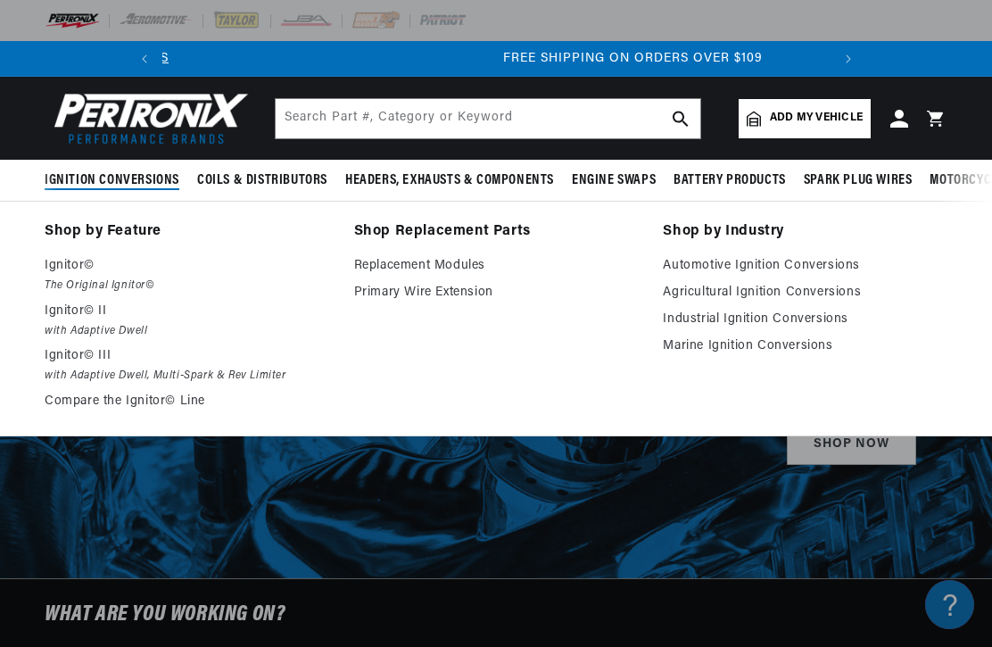
scroll to position [0, 666]
click at [826, 265] on link "Automotive Ignition Conversions" at bounding box center [805, 265] width 285 height 21
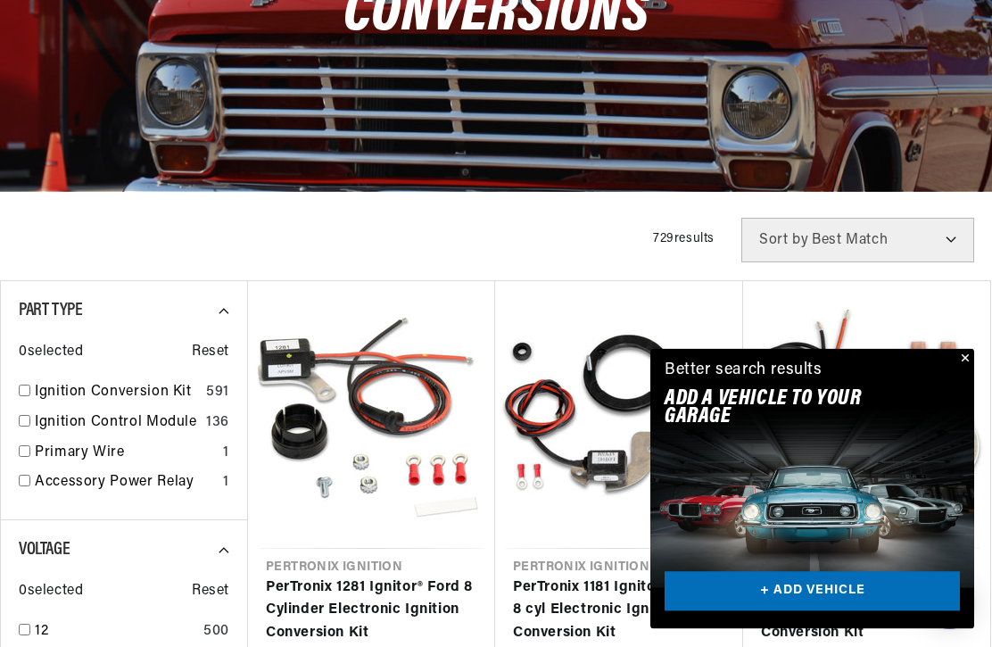
scroll to position [310, 0]
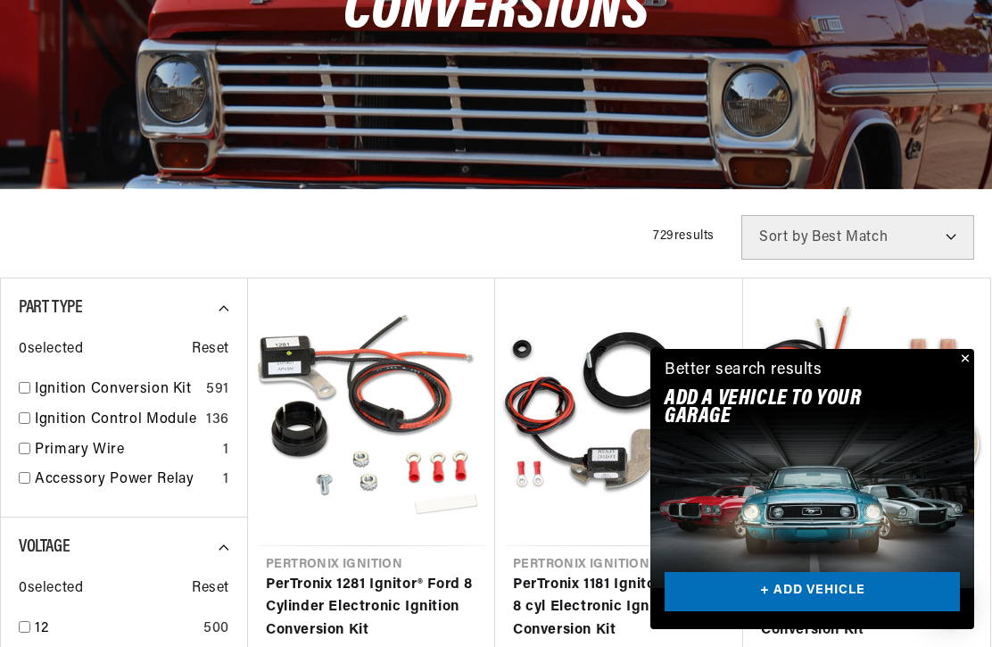
click at [969, 370] on button "Close" at bounding box center [963, 359] width 21 height 21
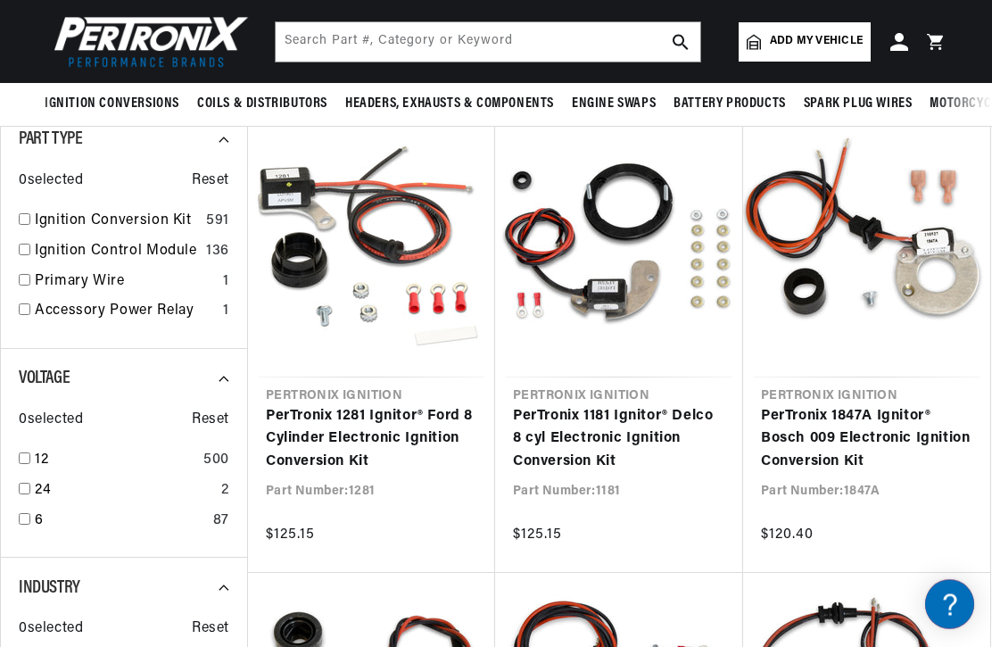
scroll to position [0, 0]
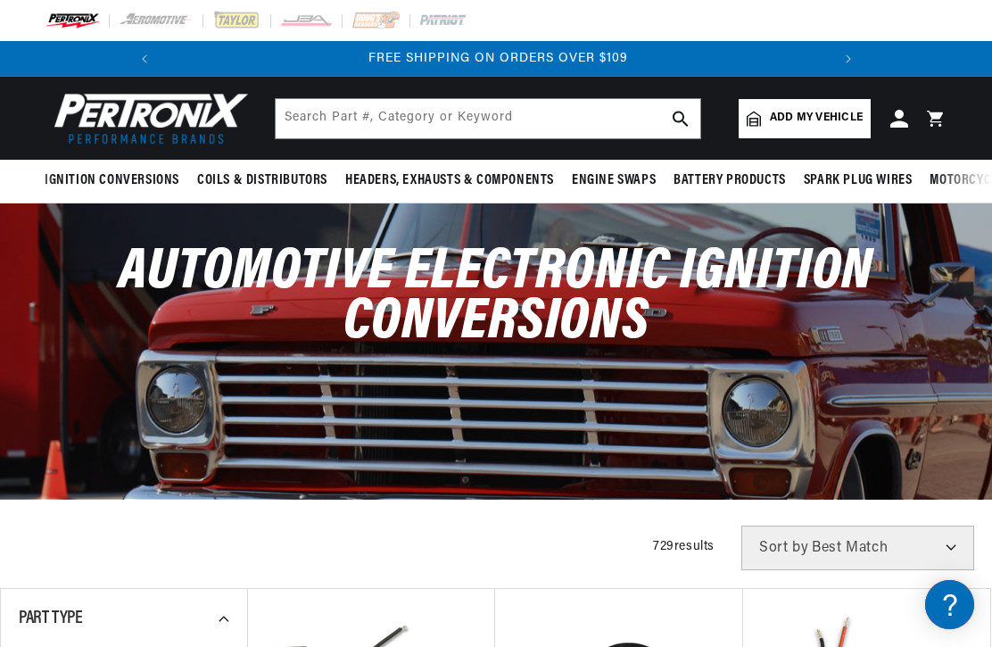
click at [821, 117] on span "Add my vehicle" at bounding box center [816, 118] width 93 height 17
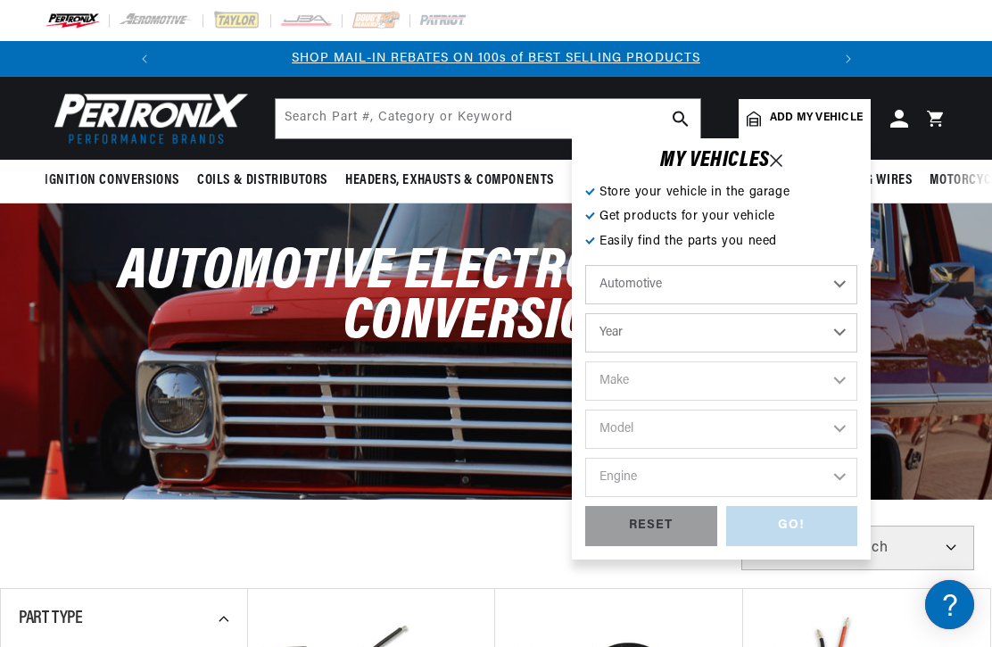
click at [837, 285] on select "Automotive Agricultural Industrial Marine Motorcycle" at bounding box center [721, 284] width 272 height 39
click at [834, 327] on select "Year 2022 2021 2020 2019 2018 2017 2016 2015 2014 2013 2012 2011 2010 2009 2008…" at bounding box center [721, 332] width 272 height 39
select select "1959"
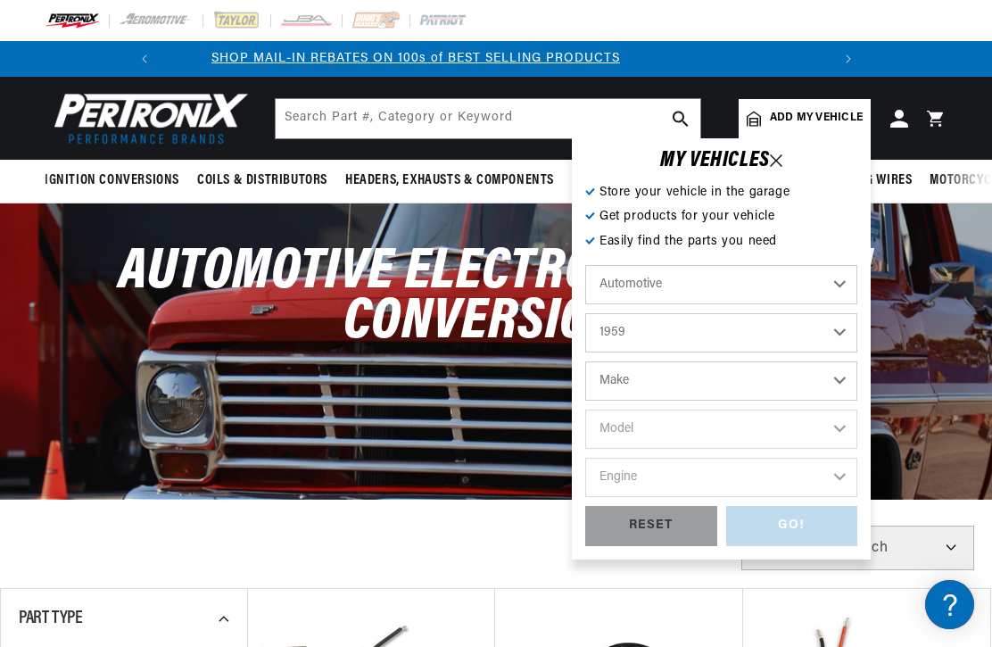
scroll to position [0, 0]
click at [840, 378] on select "Make Alfa Romeo American Motors Aston Martin Austin Healey Buick Cadillac Chevr…" at bounding box center [721, 380] width 272 height 39
select select "Austin-Healey"
click at [839, 435] on select "Model 100-6 3000" at bounding box center [721, 428] width 272 height 39
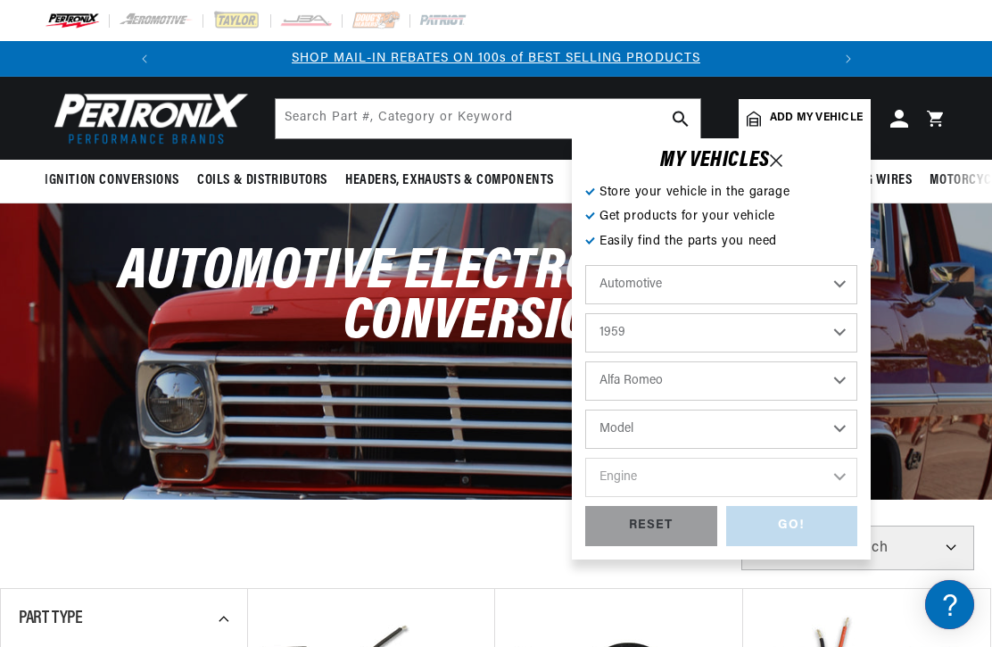
select select "3000"
click at [847, 480] on select "Engine 2.9L" at bounding box center [721, 477] width 272 height 39
select select "2.9L"
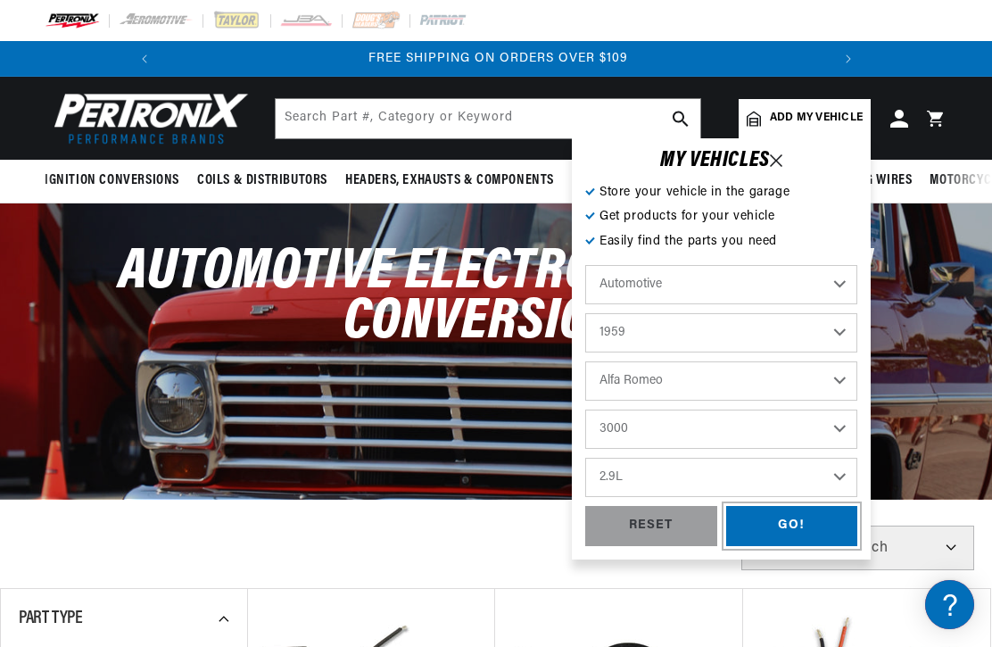
click at [807, 529] on div "GO!" at bounding box center [792, 526] width 132 height 40
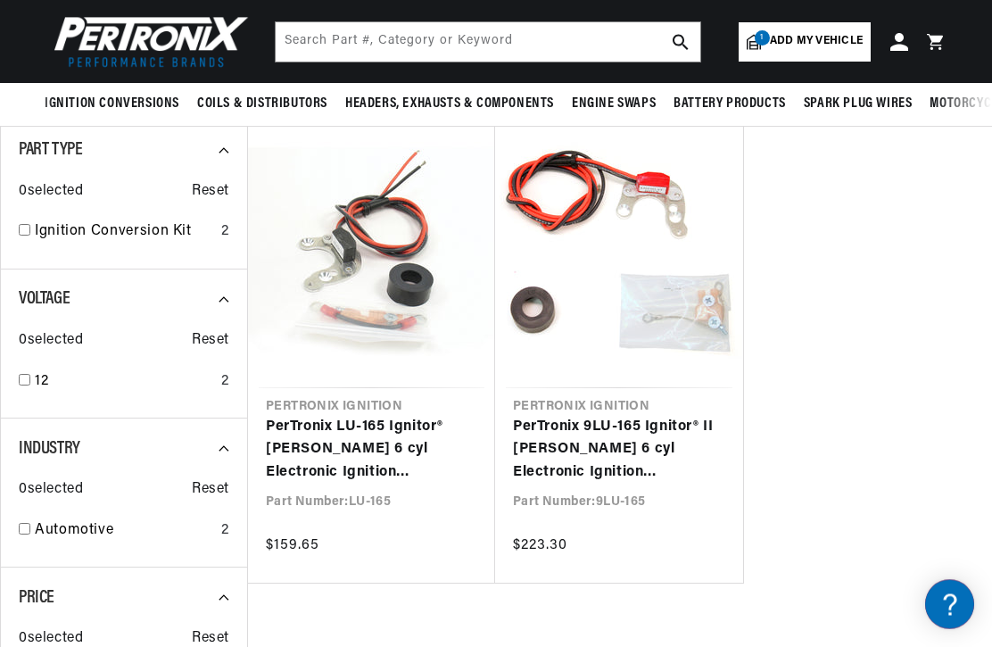
scroll to position [217, 0]
click at [391, 443] on link "PerTronix LU-165 Ignitor® [PERSON_NAME] 6 cyl Electronic Ignition Conversion Kit" at bounding box center [371, 450] width 211 height 69
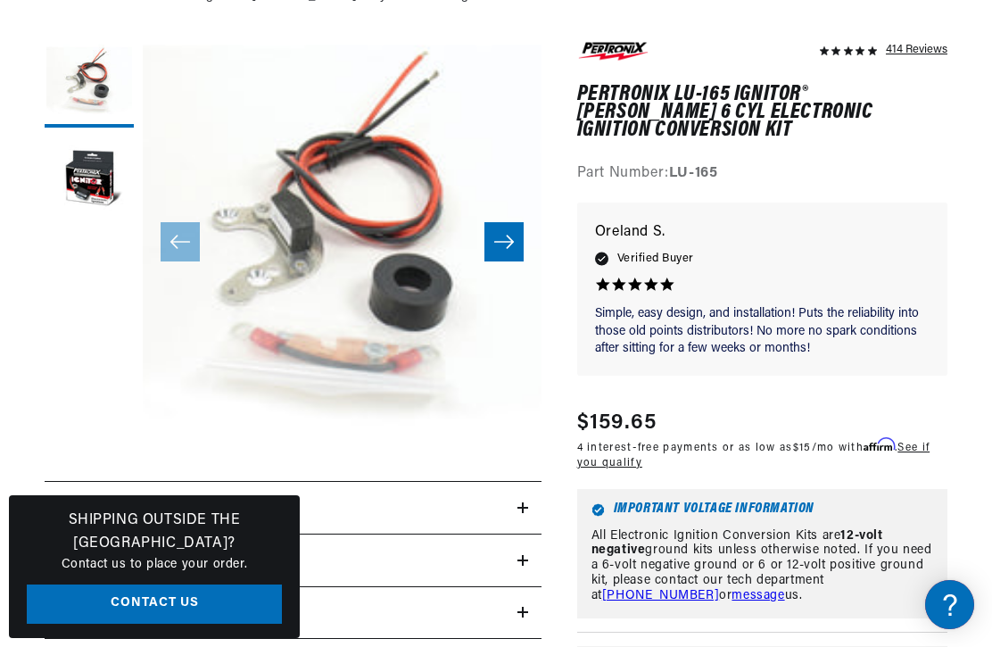
scroll to position [0, 666]
click at [719, 589] on link "909-599-5955" at bounding box center [660, 595] width 117 height 13
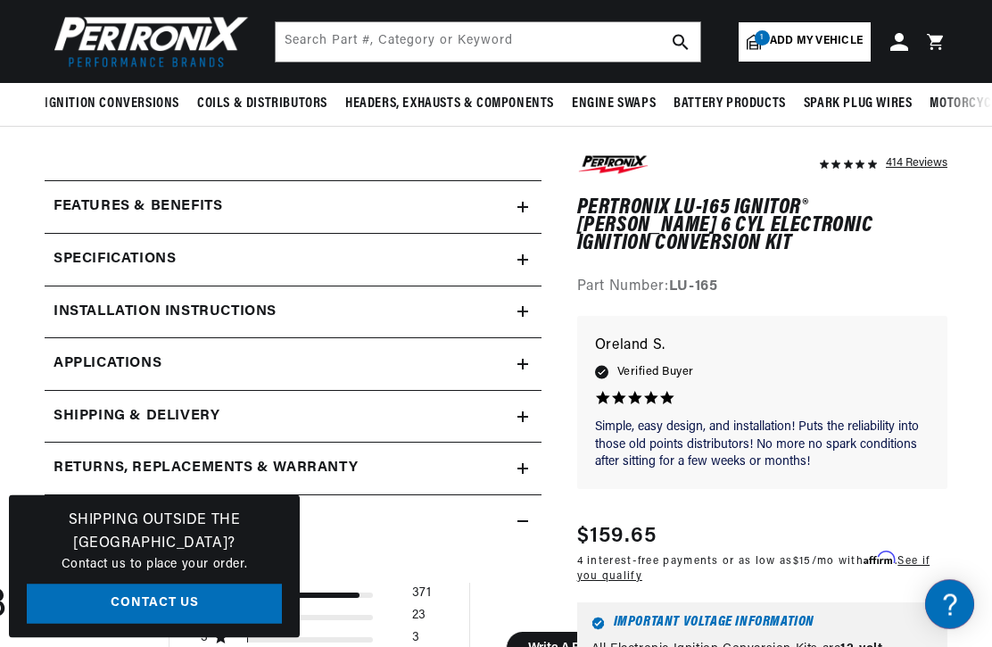
scroll to position [516, 0]
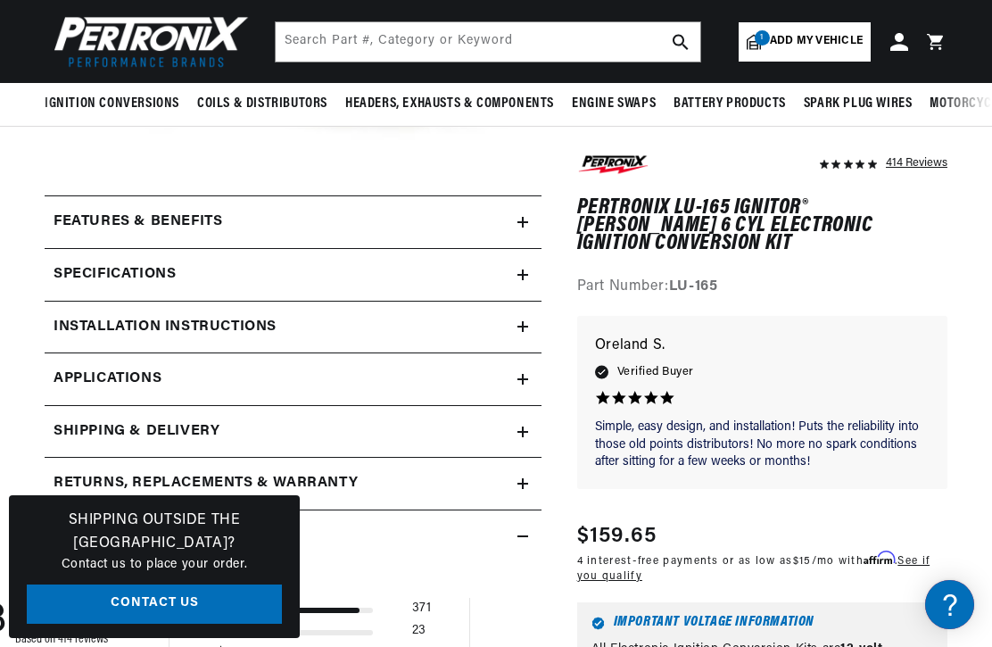
click at [515, 234] on div "Specifications" at bounding box center [281, 222] width 473 height 23
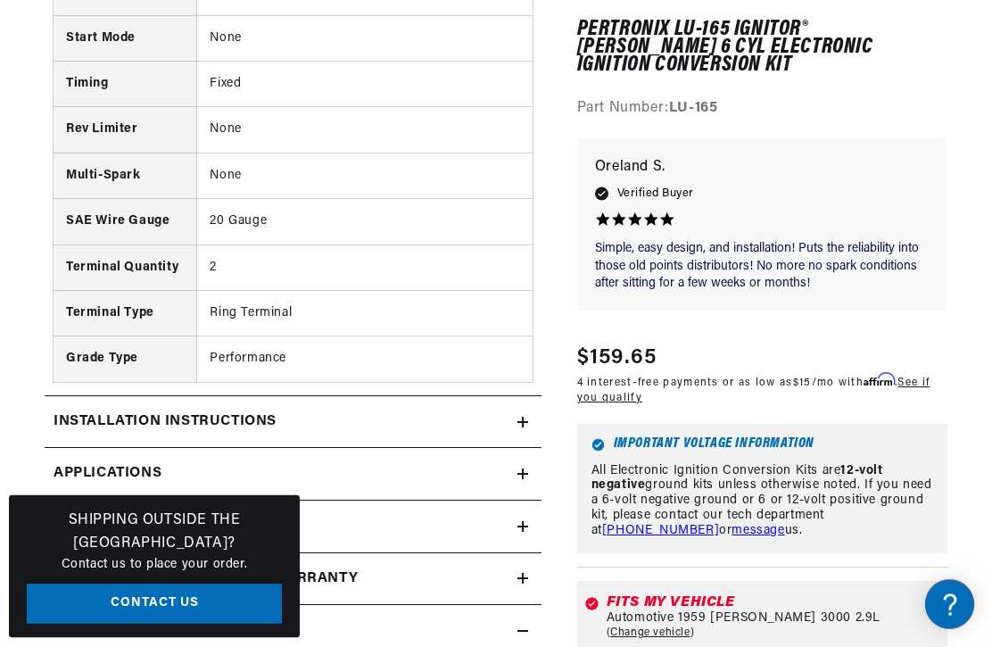
scroll to position [1141, 0]
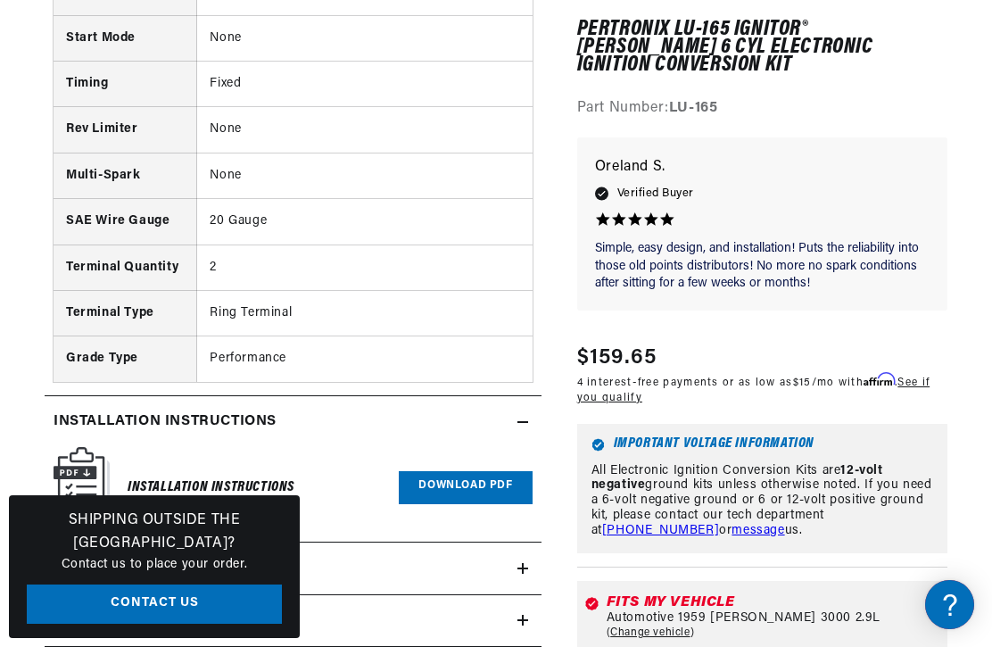
click at [474, 475] on link "Download PDF" at bounding box center [465, 487] width 133 height 33
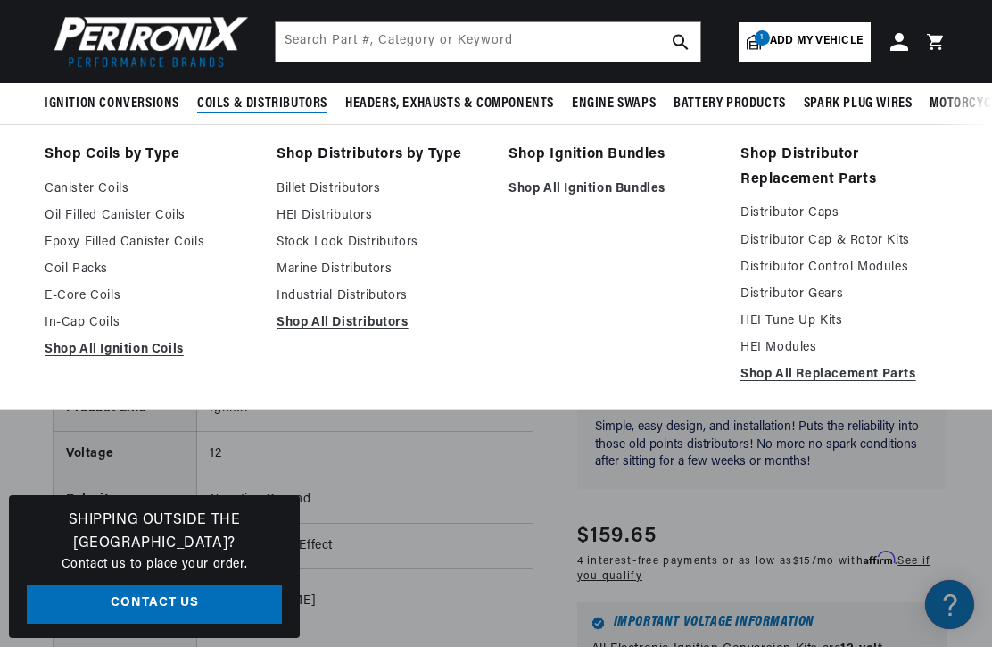
scroll to position [0, 0]
click at [379, 319] on link "Shop All Distributors" at bounding box center [380, 322] width 207 height 21
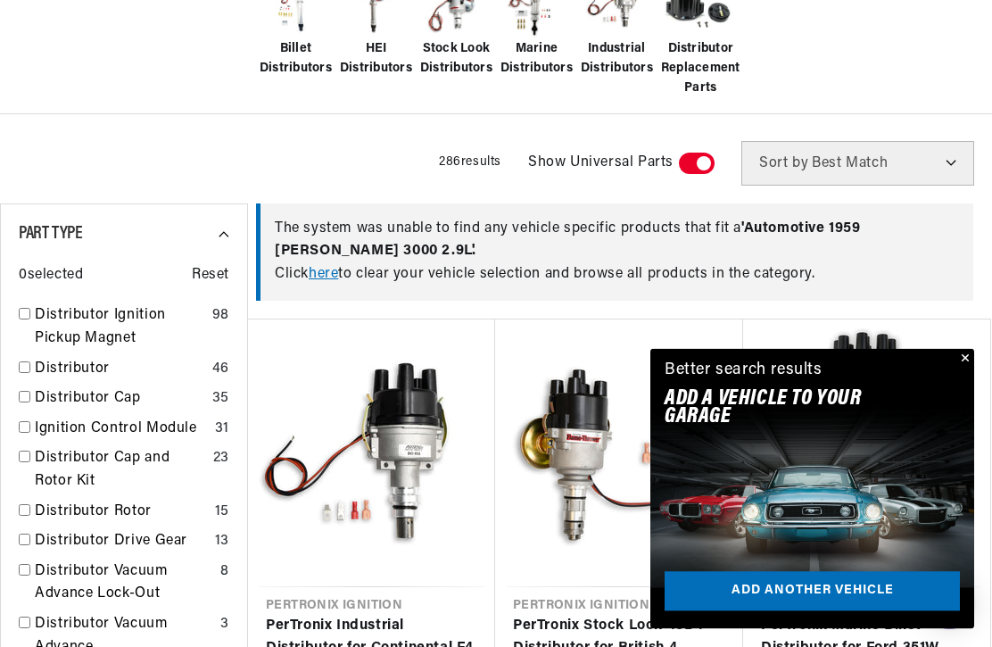
scroll to position [497, 0]
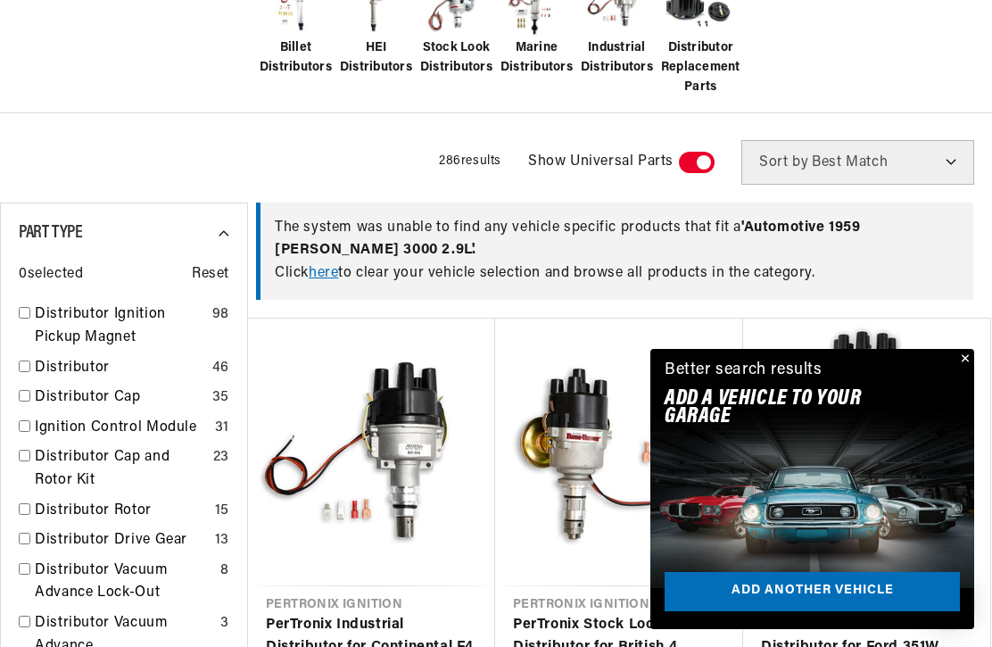
click at [970, 370] on button "Close" at bounding box center [963, 359] width 21 height 21
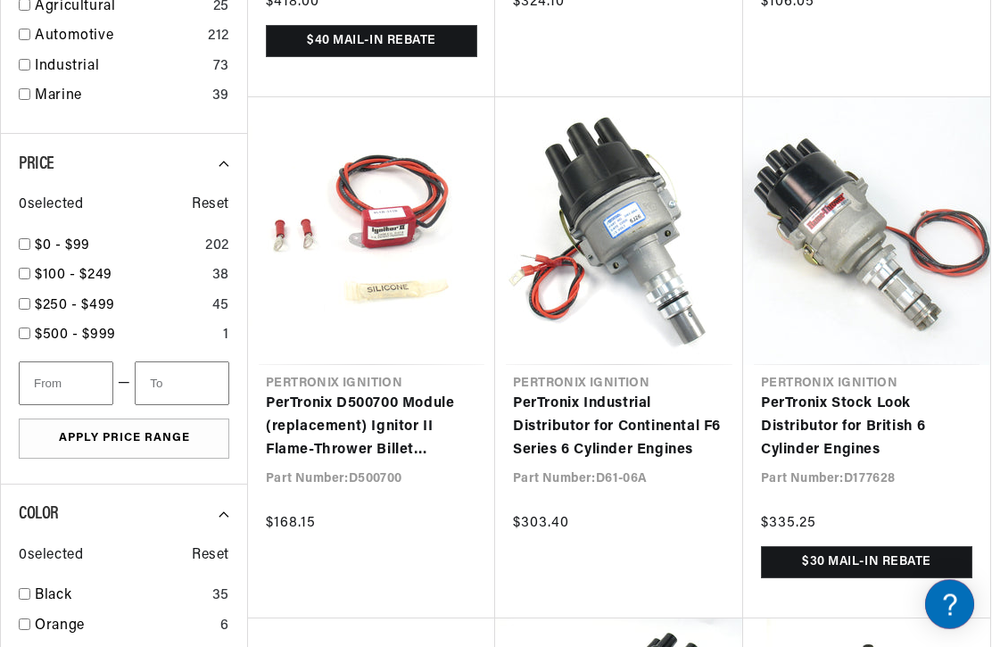
scroll to position [1759, 0]
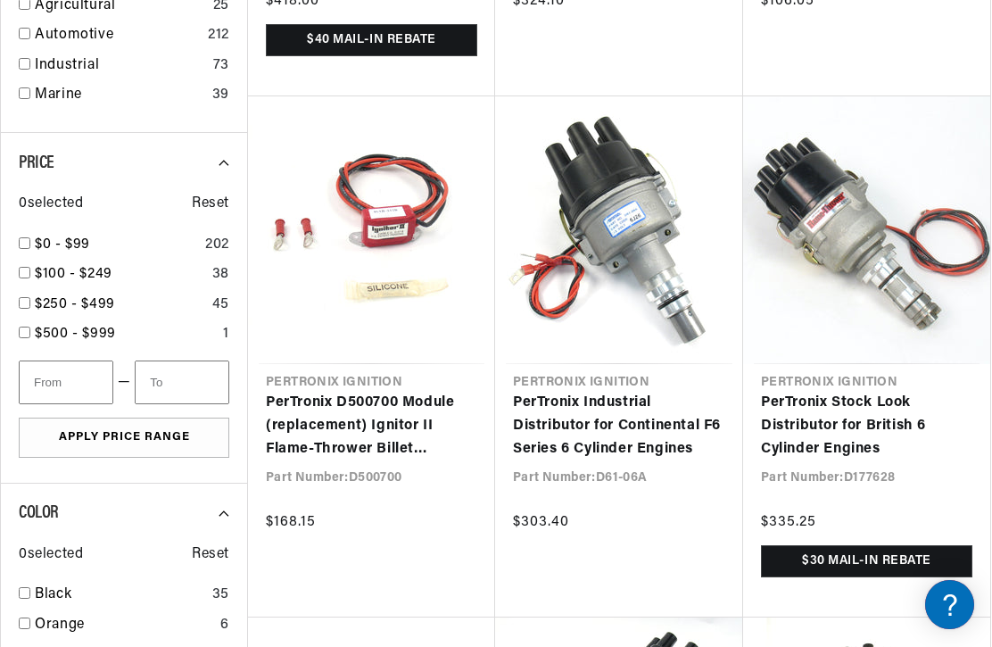
click at [873, 427] on link "PerTronix Stock Look Distributor for British 6 Cylinder Engines" at bounding box center [866, 426] width 211 height 69
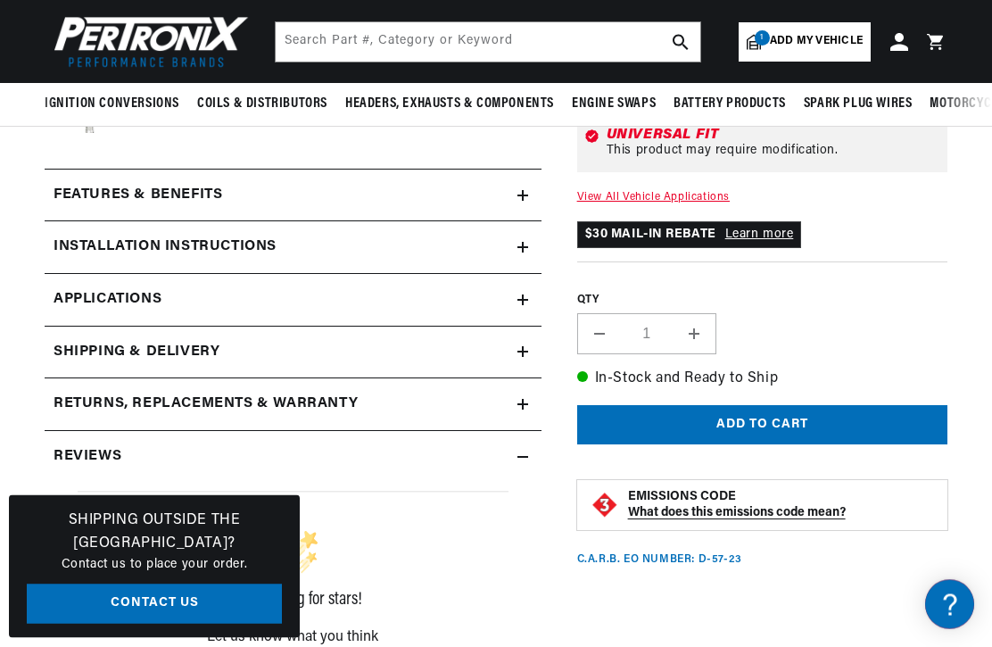
click at [516, 208] on div "Installation instructions" at bounding box center [281, 196] width 473 height 23
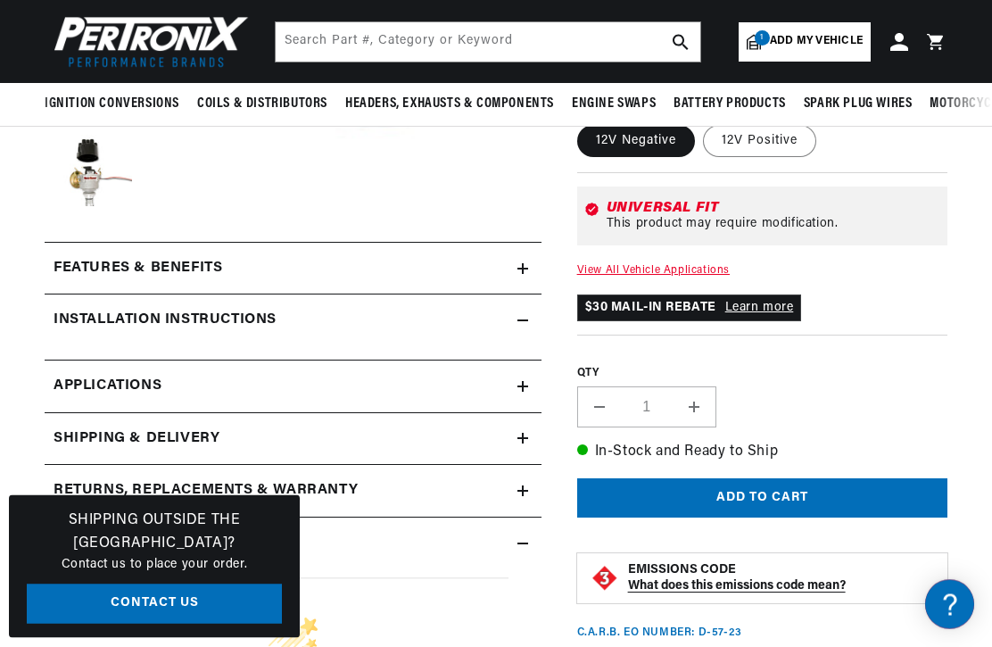
scroll to position [522, 0]
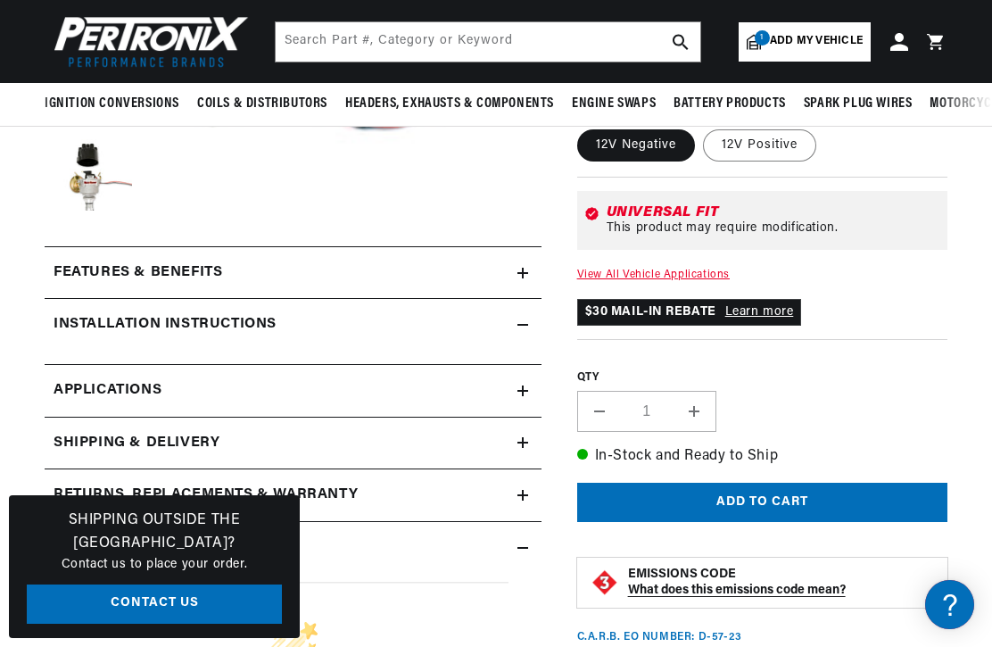
click at [309, 285] on div "Installation instructions" at bounding box center [281, 272] width 473 height 23
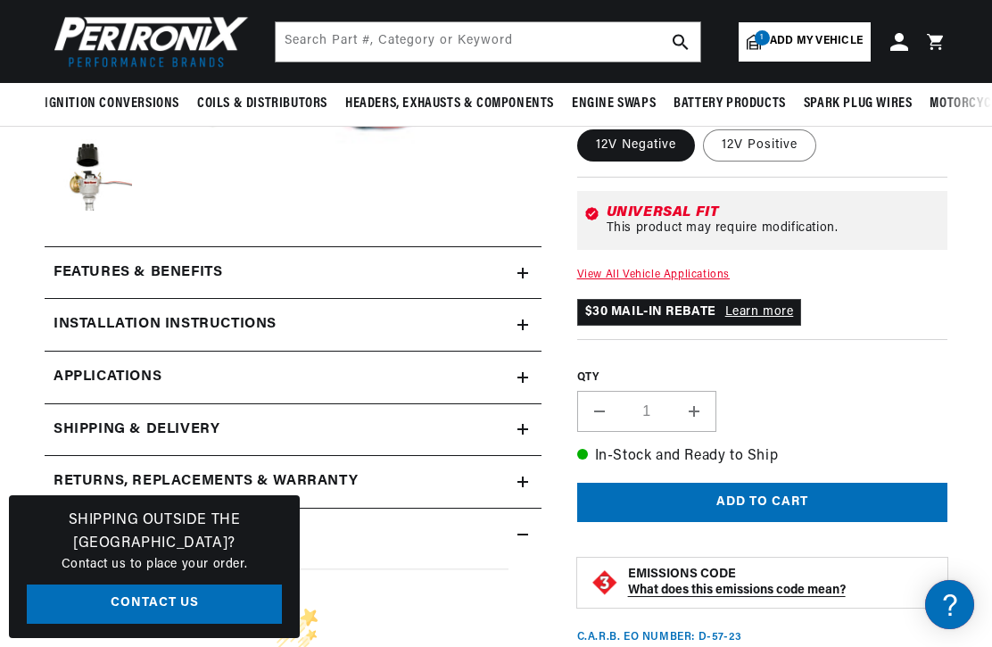
click at [310, 285] on div "Installation instructions" at bounding box center [281, 272] width 473 height 23
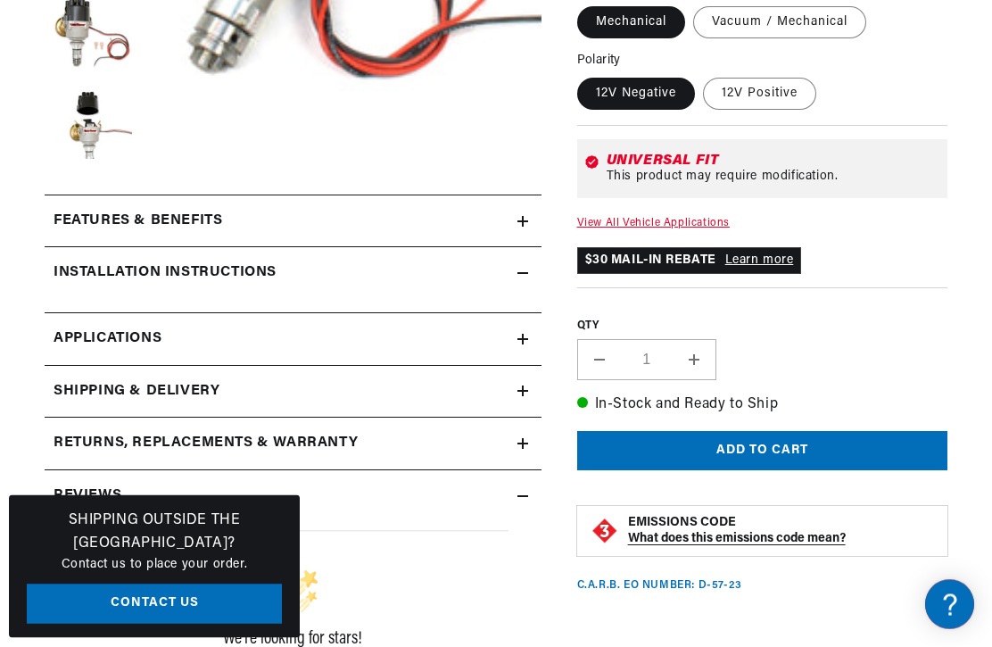
scroll to position [0, 0]
click at [525, 335] on icon at bounding box center [522, 340] width 11 height 11
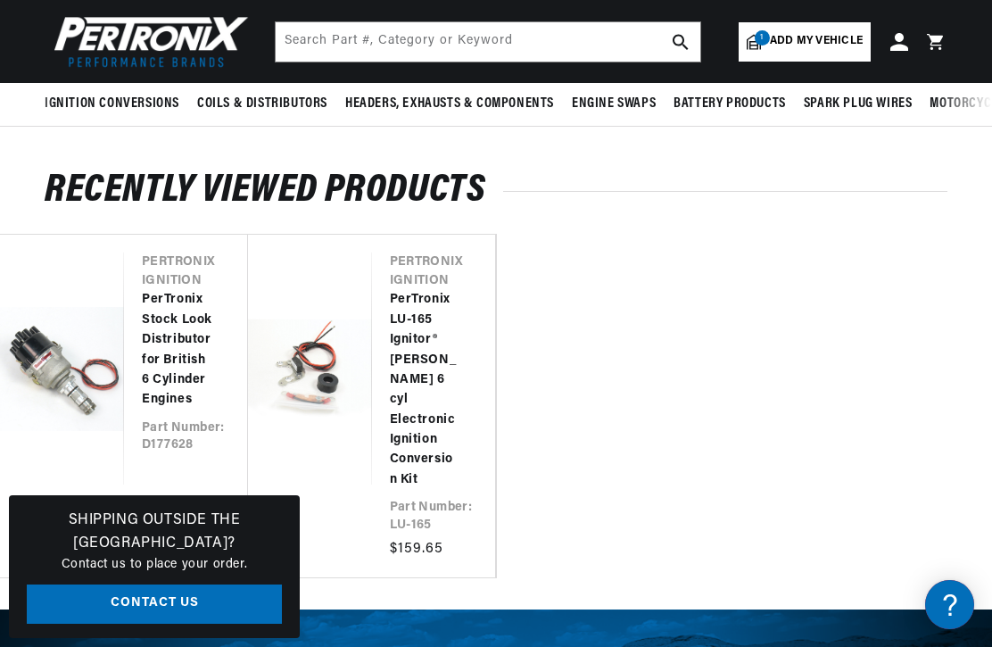
click at [178, 342] on link "PerTronix Stock Look Distributor for British 6 Cylinder Engines" at bounding box center [177, 350] width 70 height 120
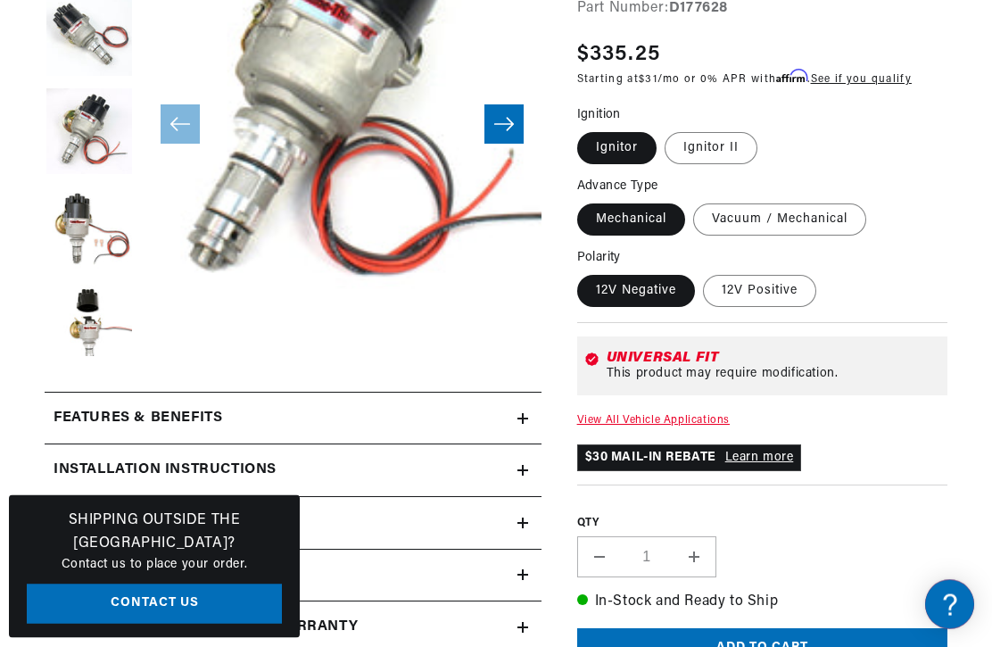
scroll to position [377, 0]
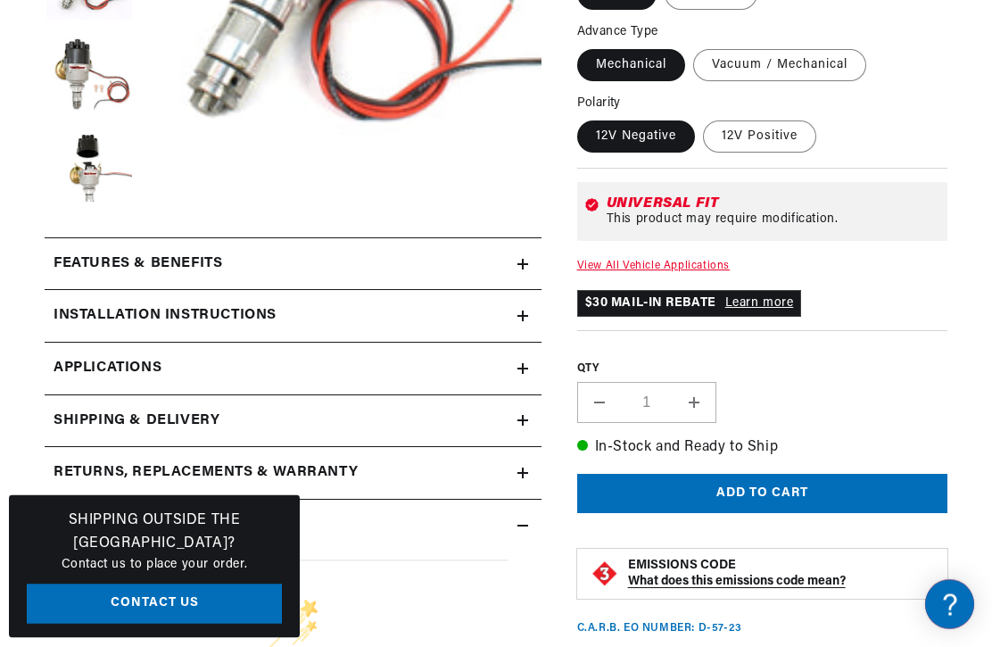
click at [507, 277] on div "Installation instructions" at bounding box center [281, 264] width 473 height 23
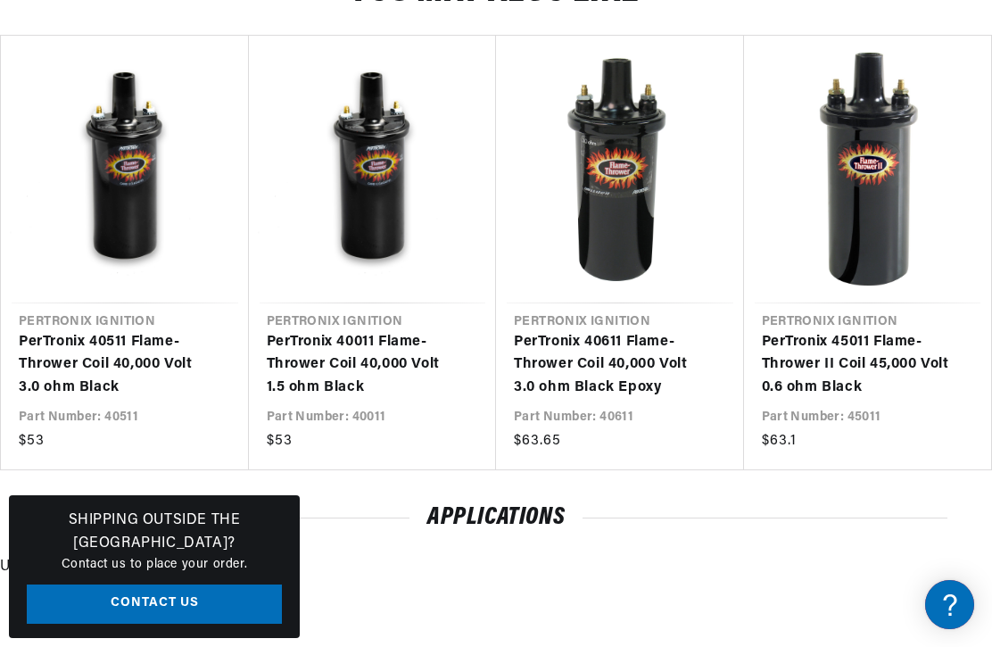
scroll to position [0, 666]
click at [139, 340] on link "PerTronix 40511 Flame-Thrower Coil 40,000 Volt 3.0 ohm Black" at bounding box center [116, 365] width 194 height 69
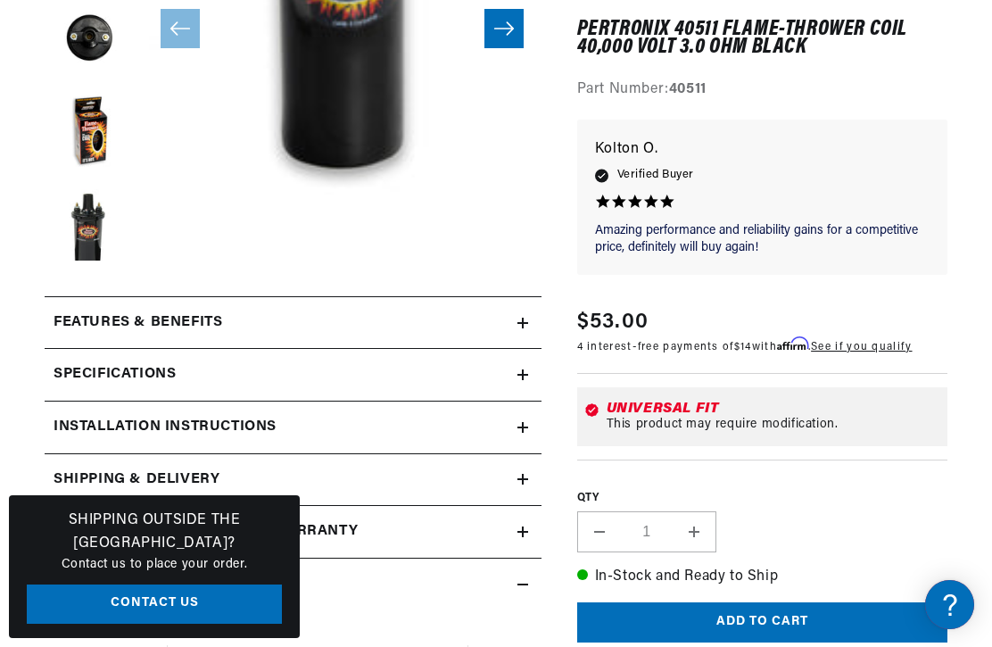
scroll to position [0, 666]
click at [511, 335] on div "Installation instructions" at bounding box center [281, 322] width 473 height 23
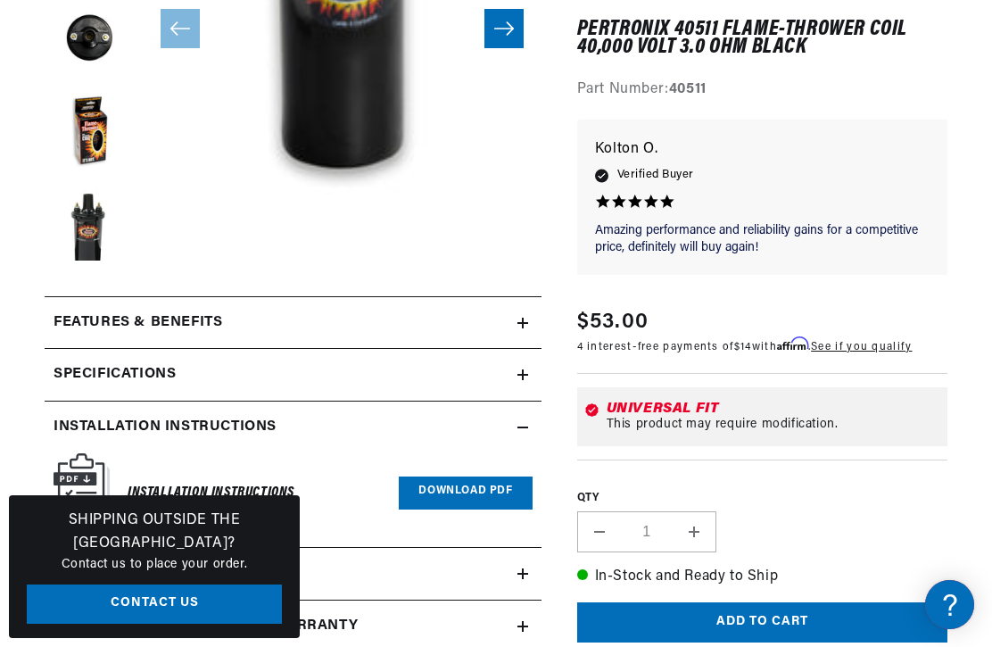
click at [457, 492] on link "Download PDF" at bounding box center [465, 492] width 133 height 33
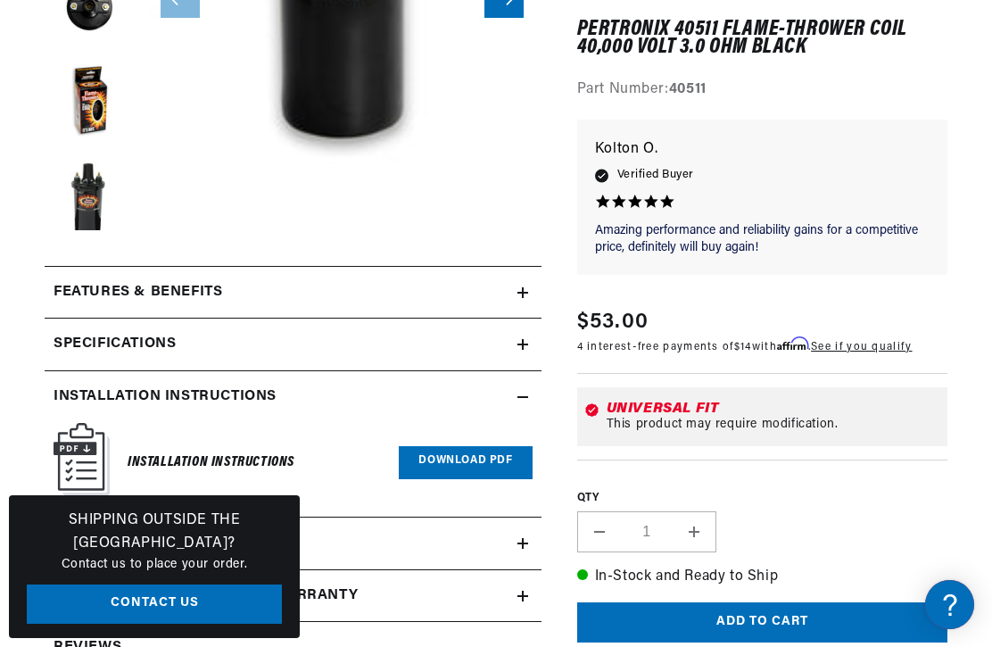
scroll to position [0, 56]
click at [515, 304] on div "Specifications" at bounding box center [281, 292] width 473 height 23
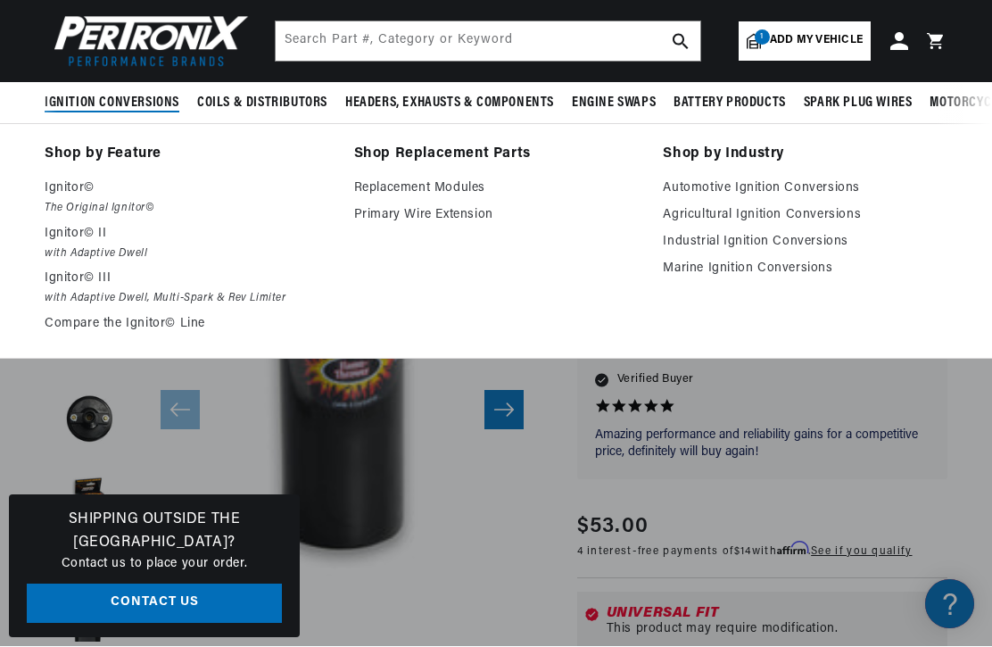
scroll to position [0, 0]
click at [146, 113] on summary "Ignition Conversions" at bounding box center [117, 104] width 144 height 42
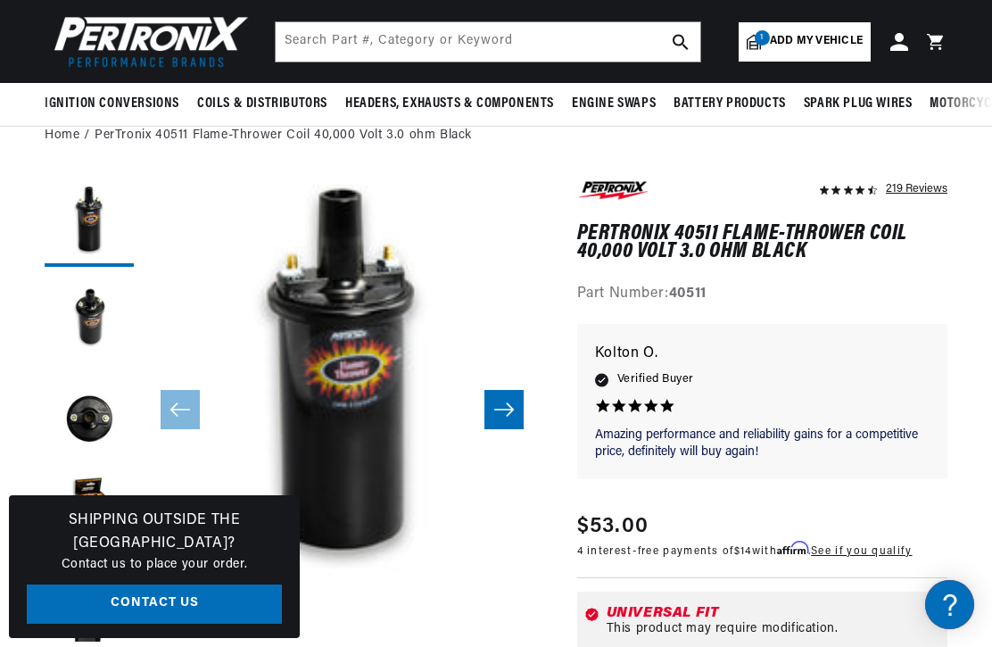
scroll to position [0, 666]
click at [439, 49] on input "text" at bounding box center [488, 41] width 425 height 39
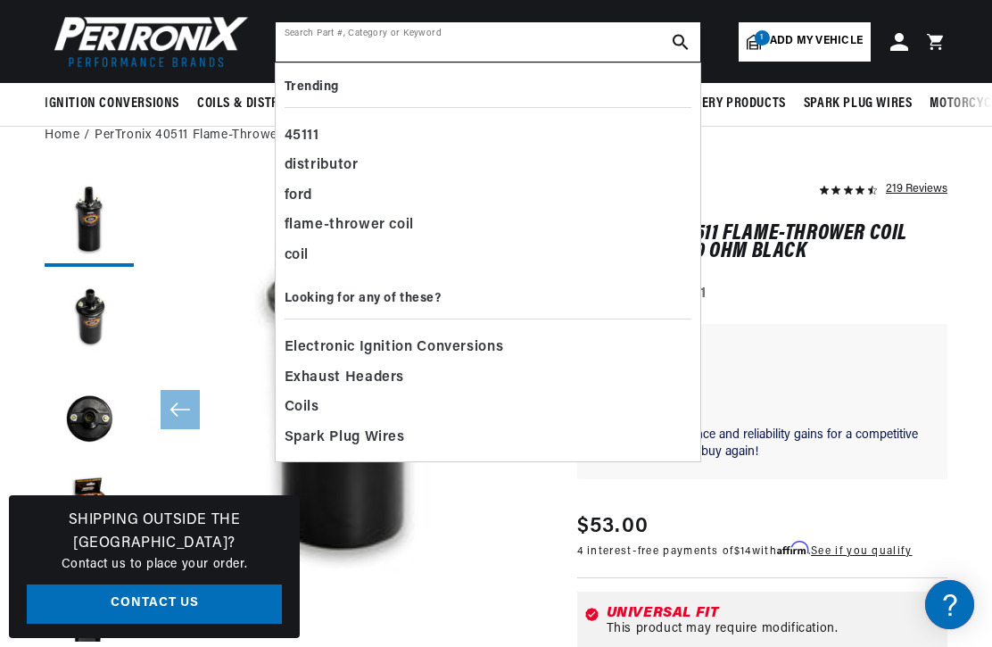
scroll to position [0, 0]
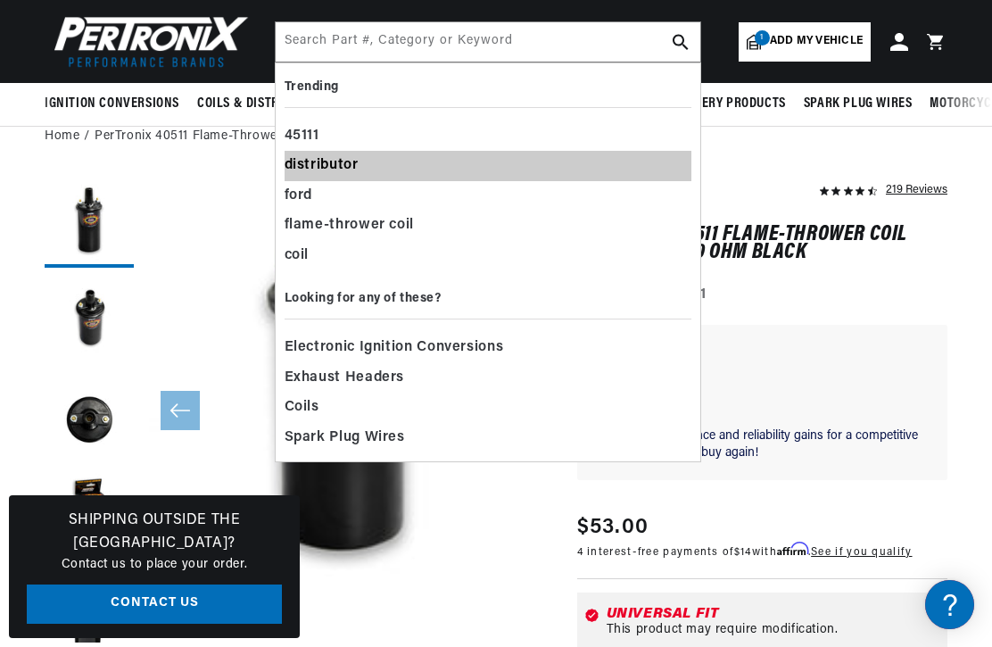
click at [363, 167] on div "distributor" at bounding box center [488, 166] width 407 height 30
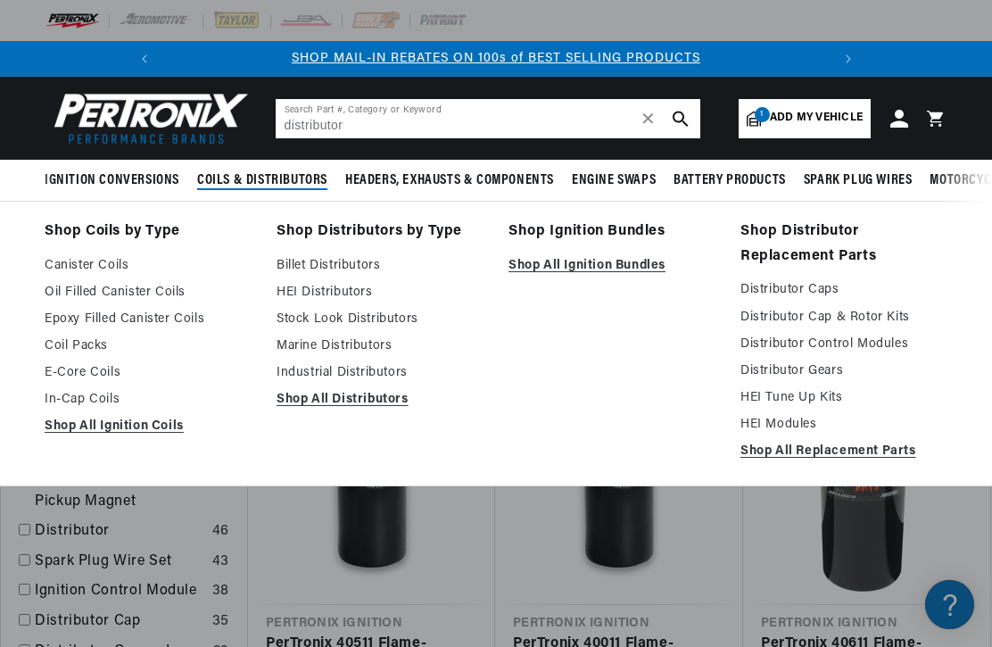
click at [681, 120] on use "search button" at bounding box center [680, 118] width 15 height 15
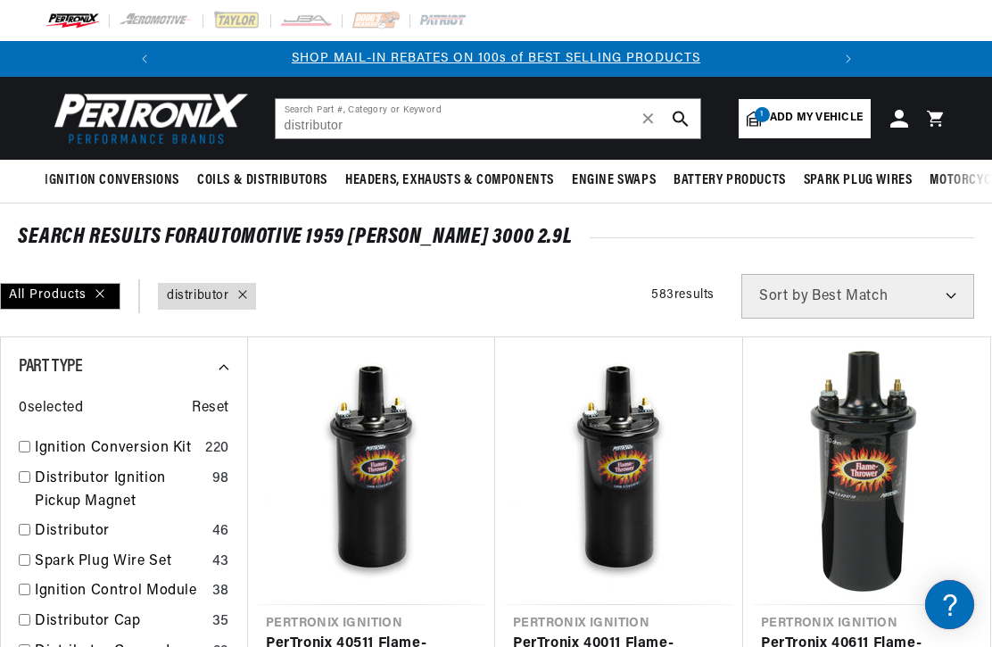
click at [675, 116] on icon "search button" at bounding box center [681, 119] width 16 height 16
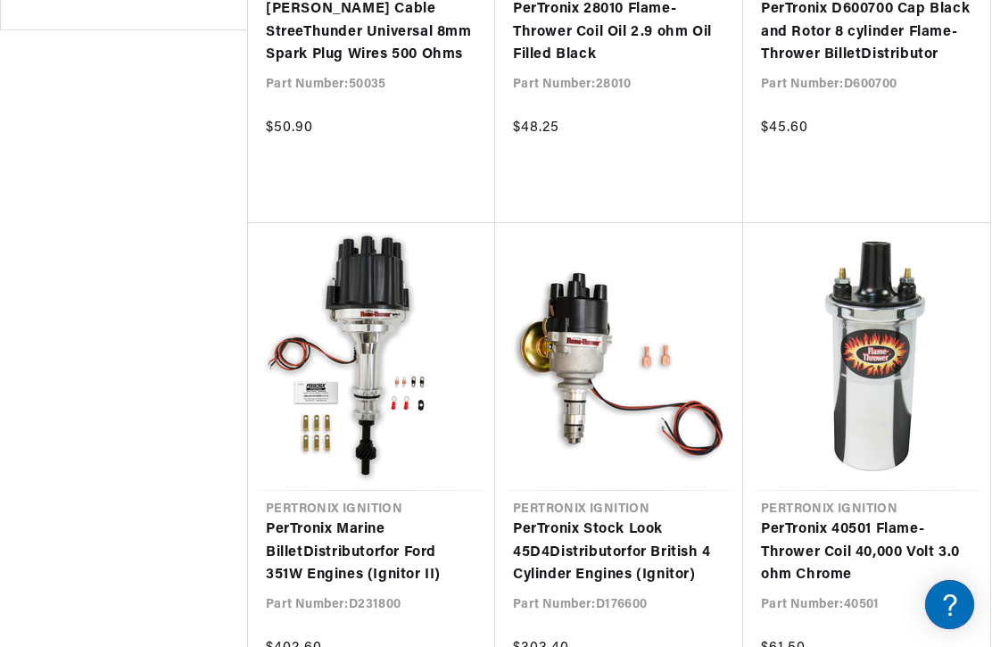
scroll to position [0, 399]
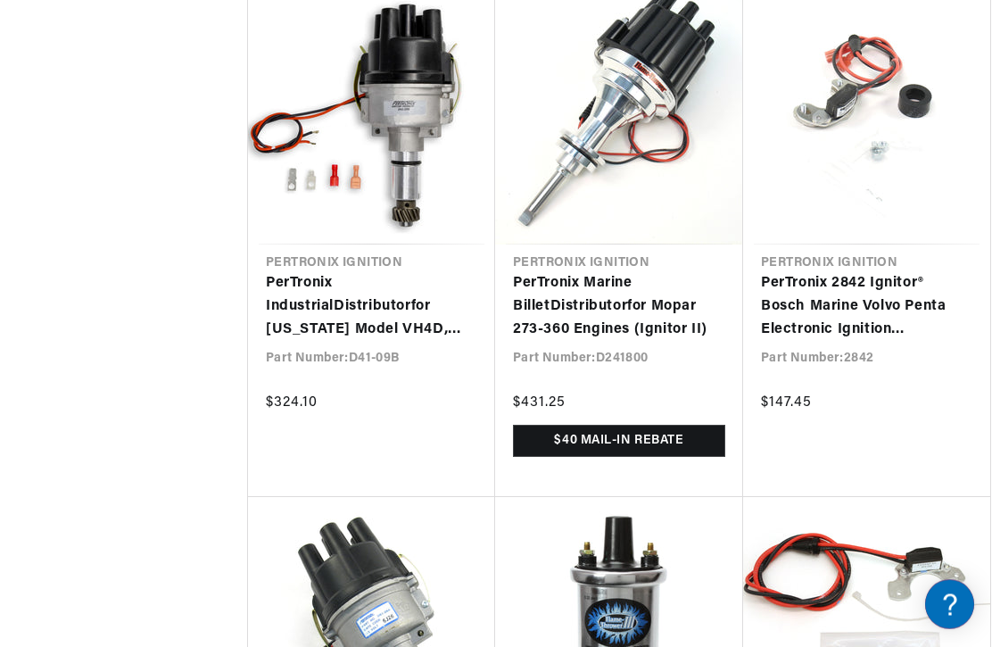
scroll to position [5558, 0]
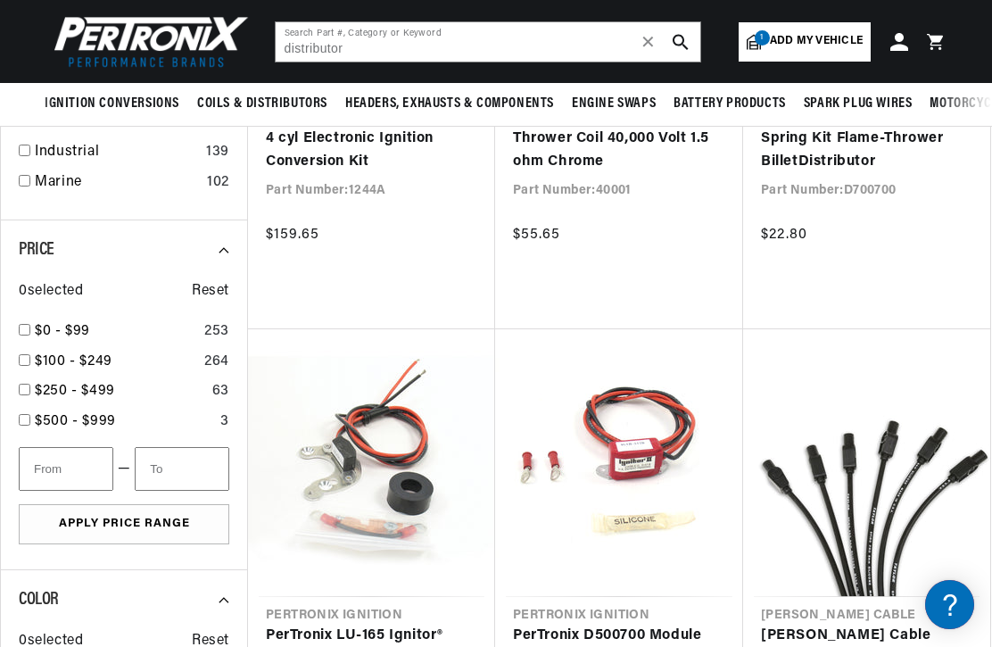
scroll to position [2076, 0]
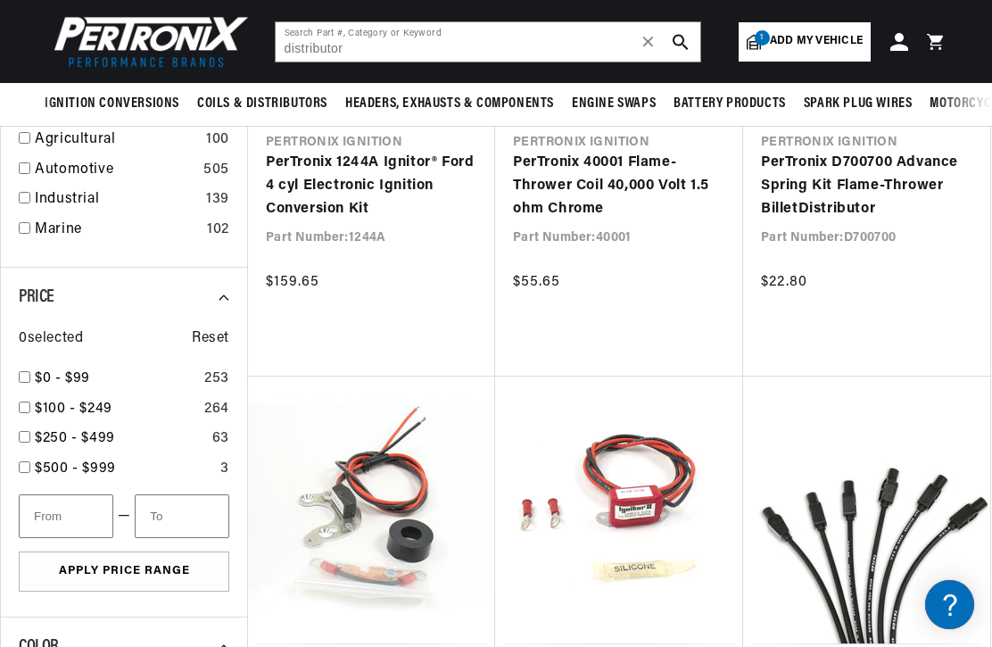
click at [811, 42] on span "Add my vehicle" at bounding box center [816, 41] width 93 height 17
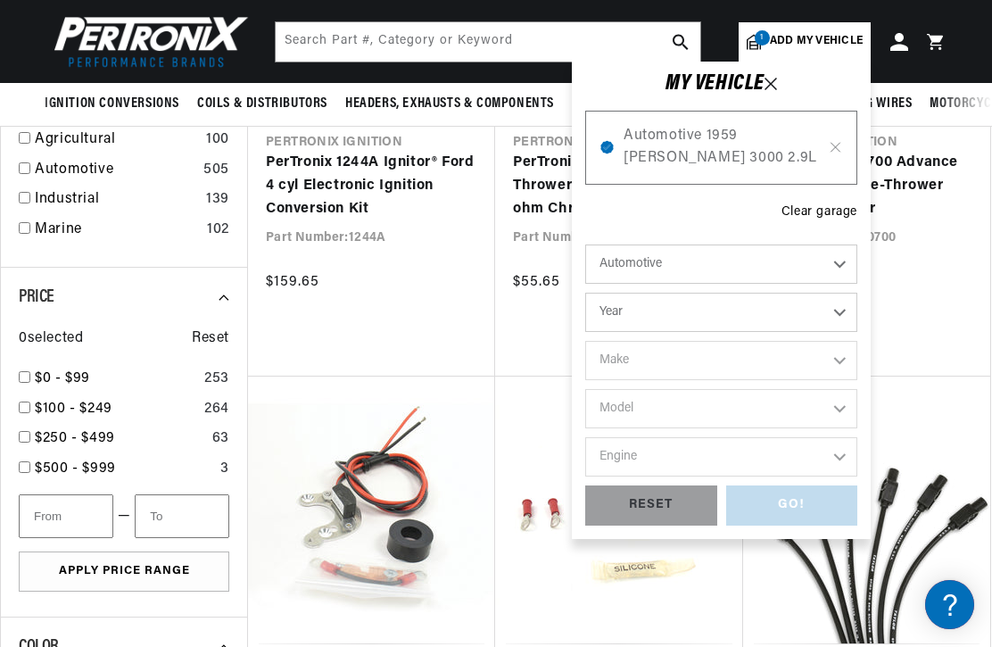
click at [816, 508] on div "GO! RESET" at bounding box center [721, 505] width 272 height 40
click at [777, 87] on icon at bounding box center [770, 84] width 12 height 12
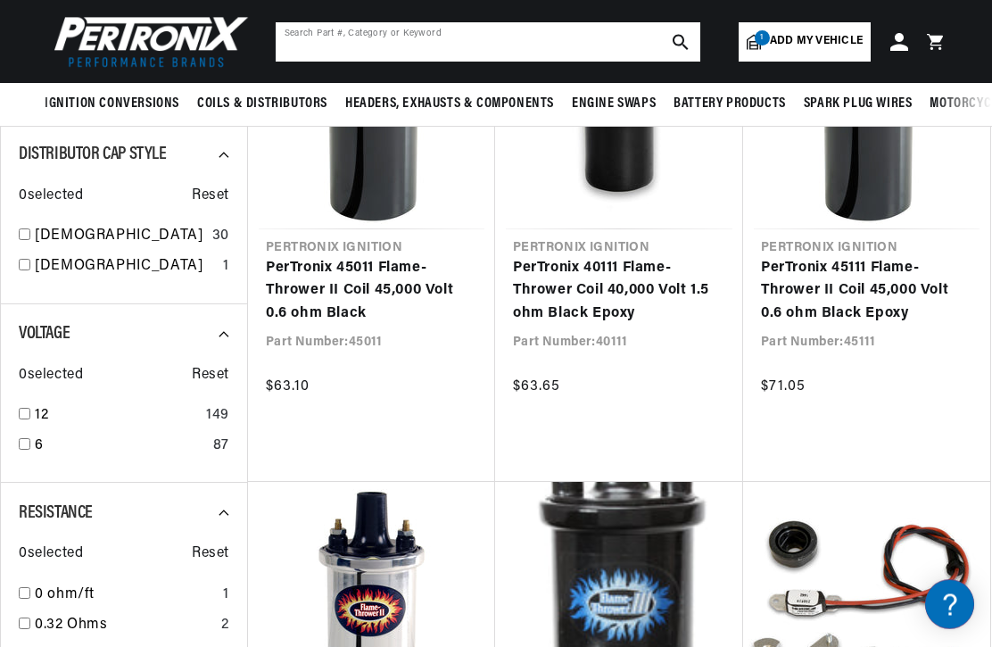
click at [401, 42] on input "text" at bounding box center [488, 41] width 425 height 39
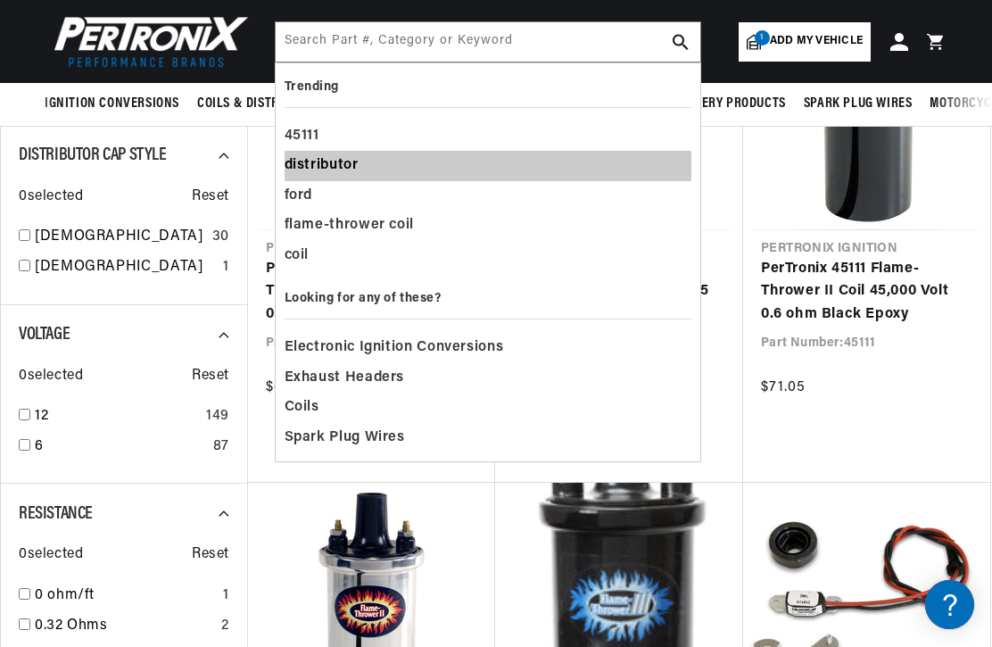
click at [368, 164] on div "distributor" at bounding box center [488, 166] width 407 height 30
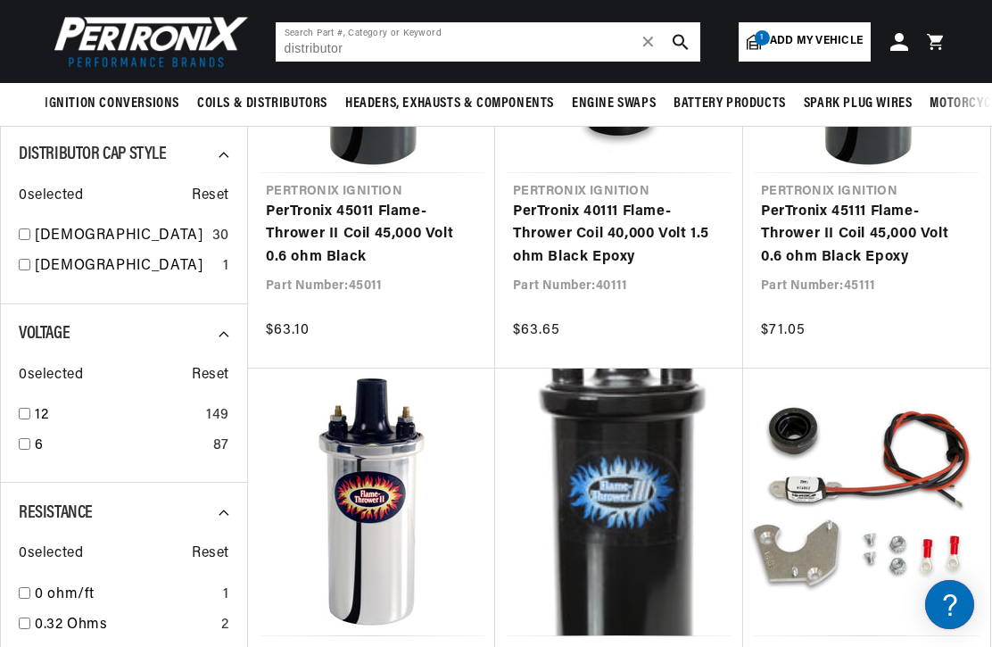
scroll to position [894, 0]
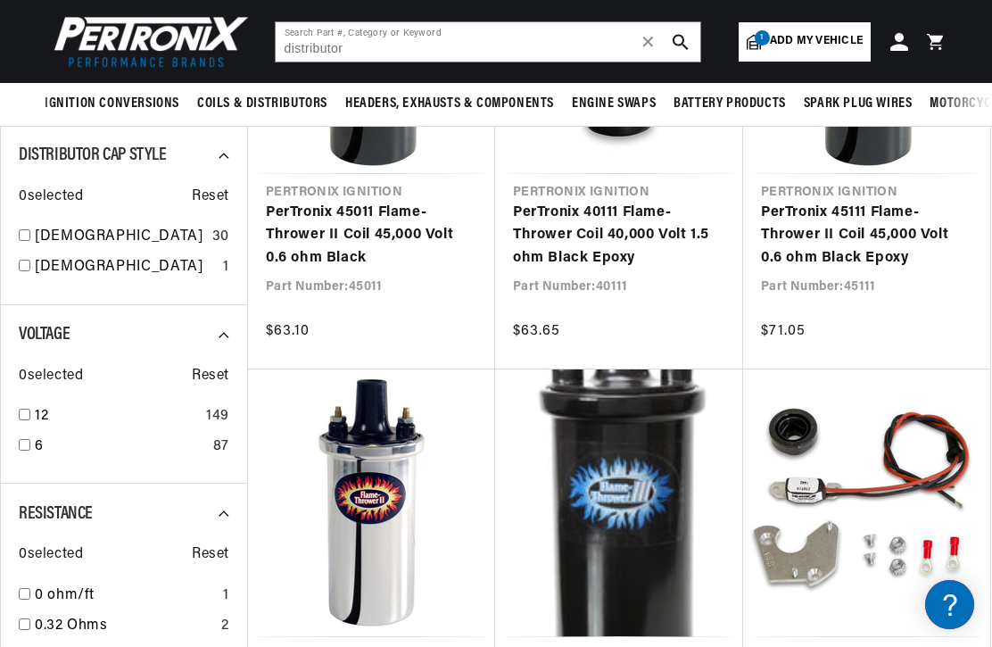
click at [671, 41] on button "search button" at bounding box center [680, 41] width 39 height 39
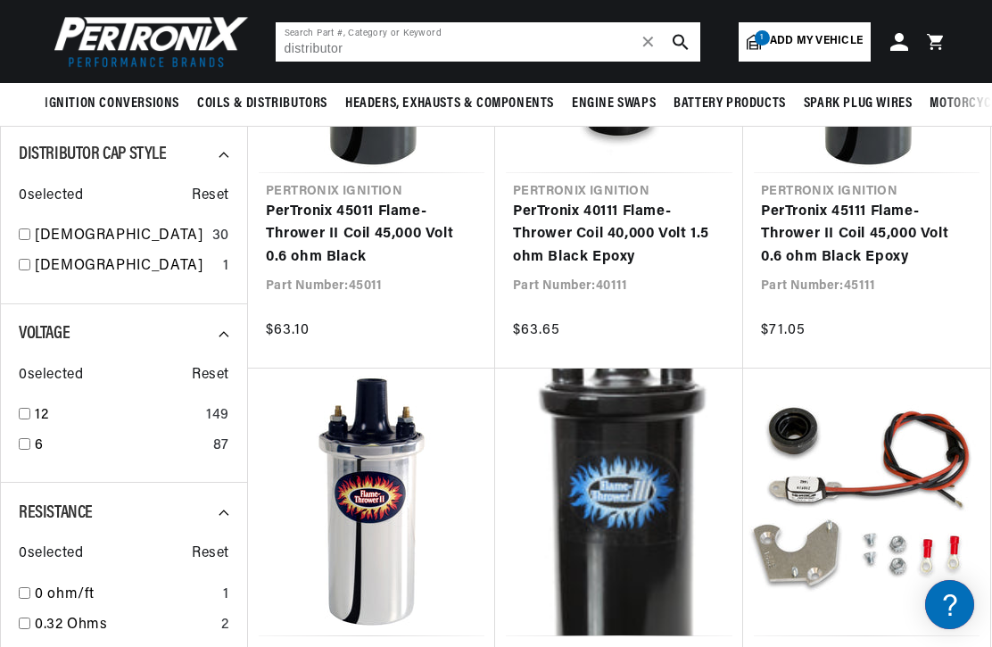
click at [393, 49] on input "distributor" at bounding box center [488, 41] width 425 height 39
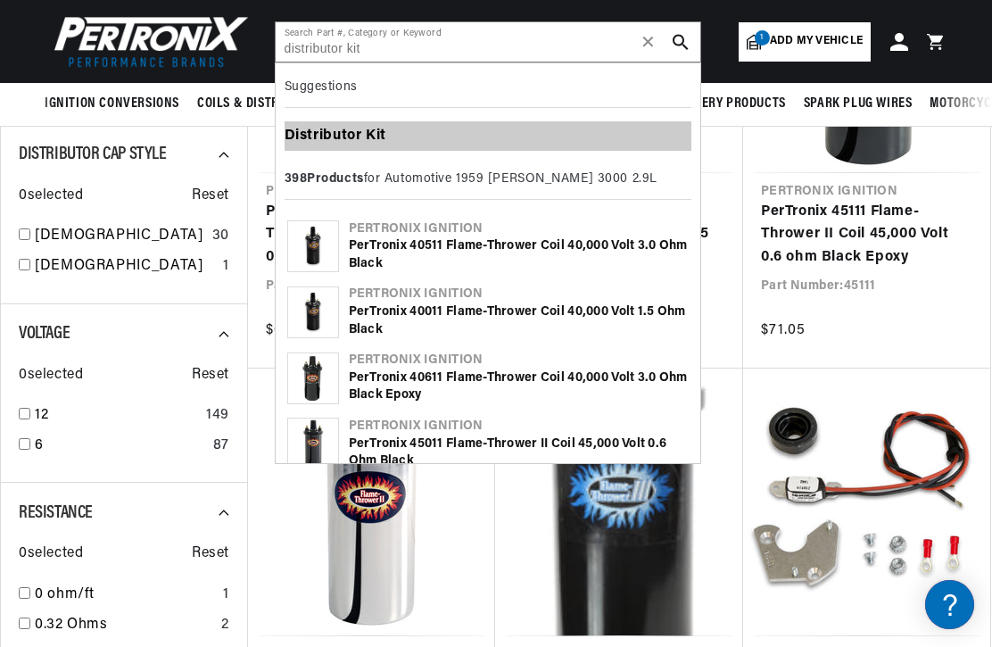
click at [371, 138] on b "Kit" at bounding box center [376, 135] width 21 height 14
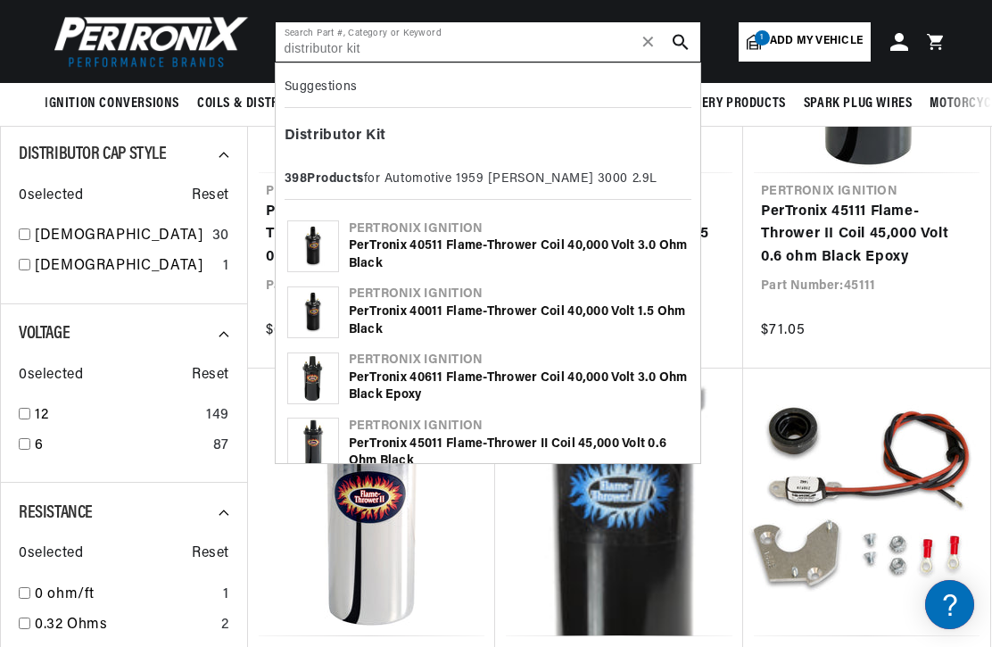
type input "Distributor Kit"
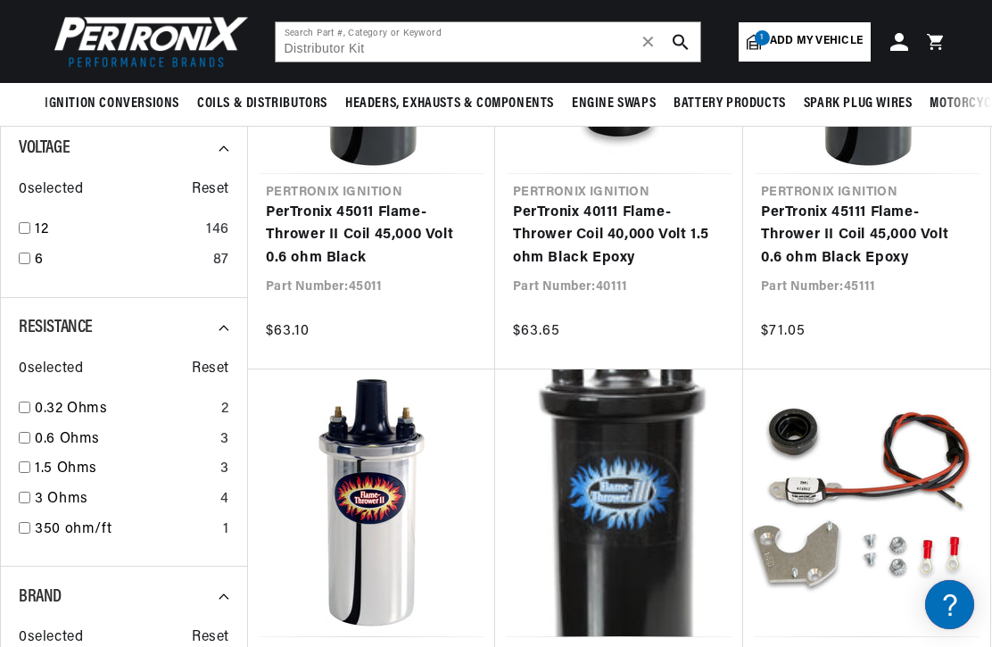
click at [683, 30] on button "search button" at bounding box center [680, 41] width 39 height 39
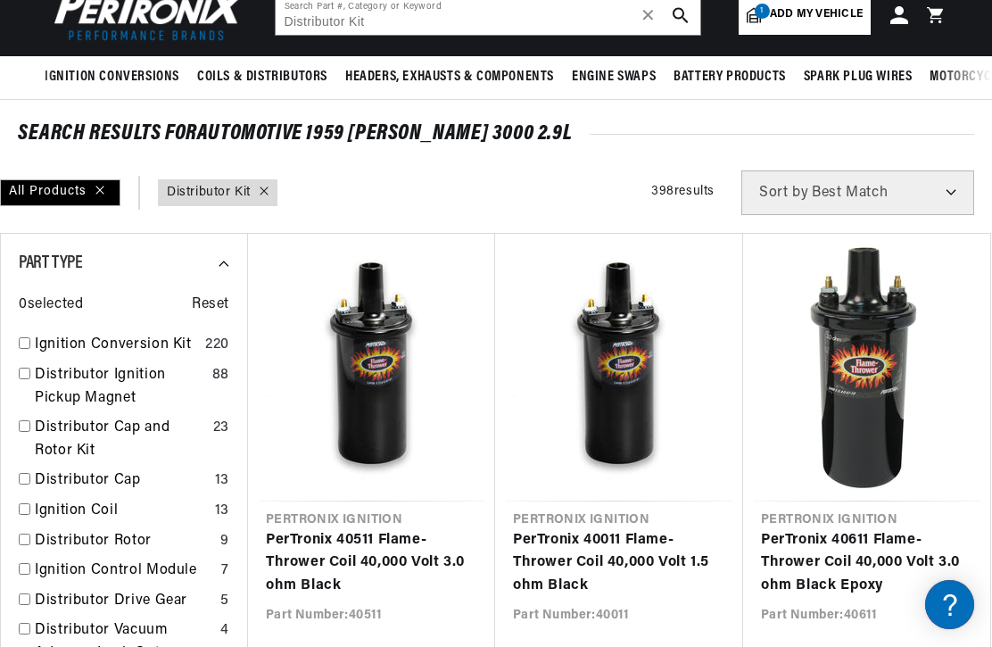
click at [225, 305] on span "Reset" at bounding box center [210, 304] width 37 height 23
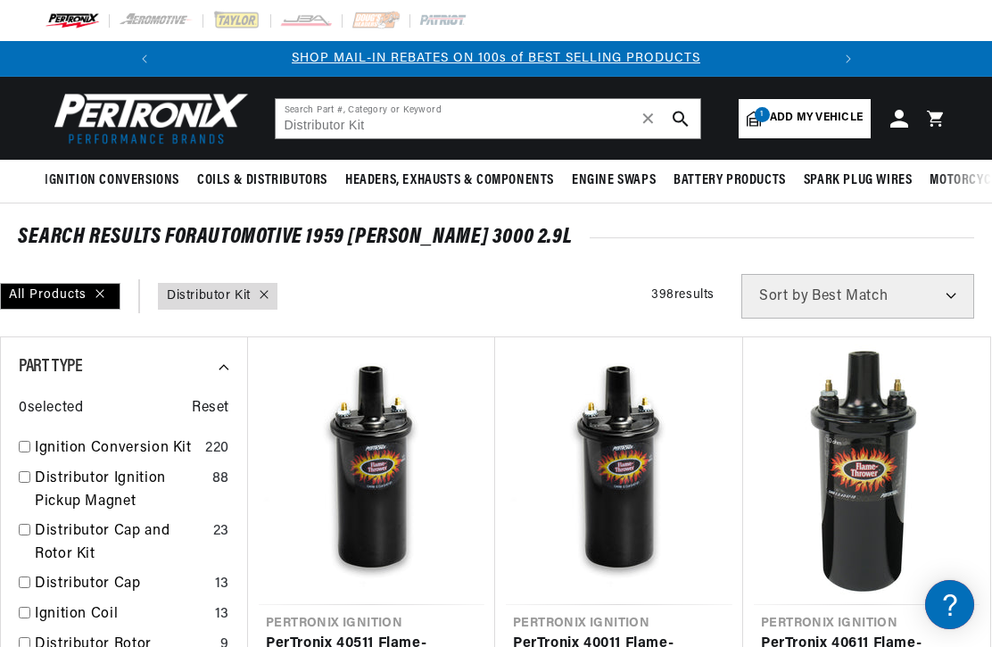
click at [684, 111] on icon "search button" at bounding box center [681, 119] width 16 height 16
click at [112, 306] on div "All Products" at bounding box center [60, 296] width 120 height 27
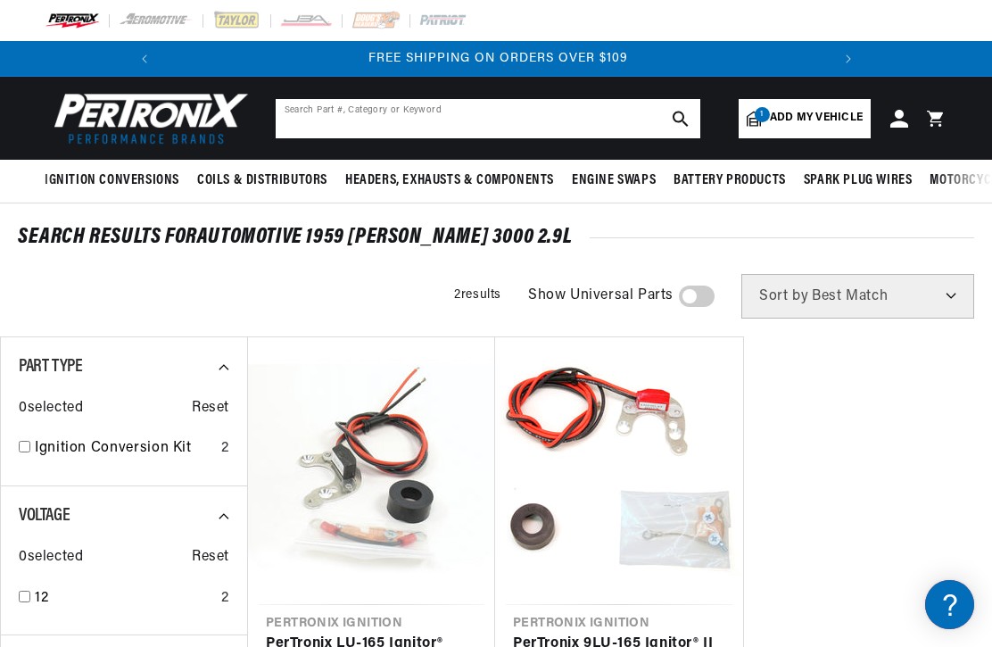
click at [429, 129] on input "text" at bounding box center [488, 118] width 425 height 39
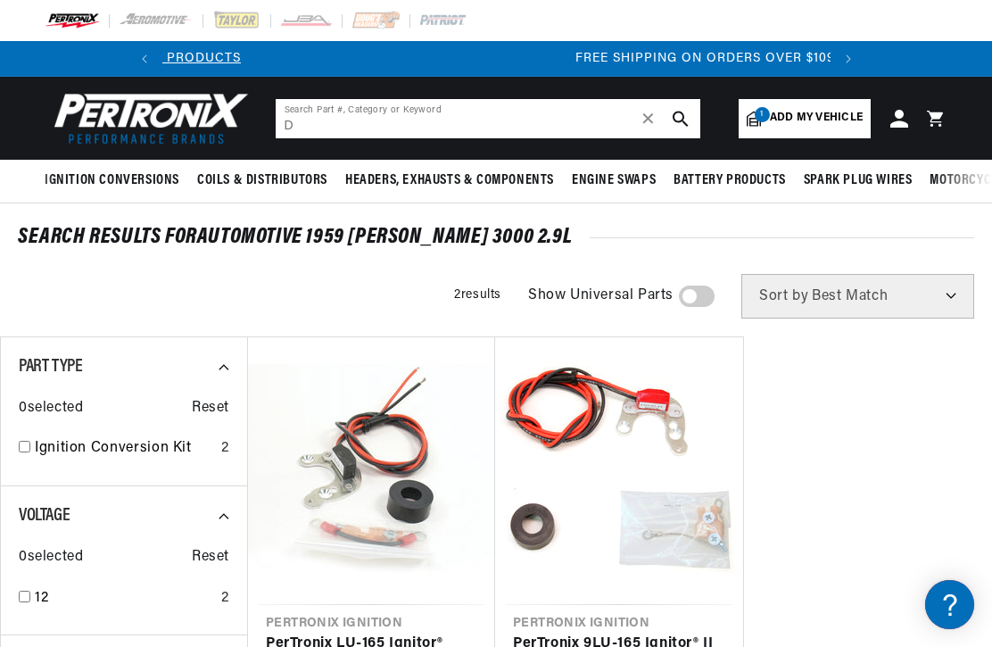
scroll to position [0, 52]
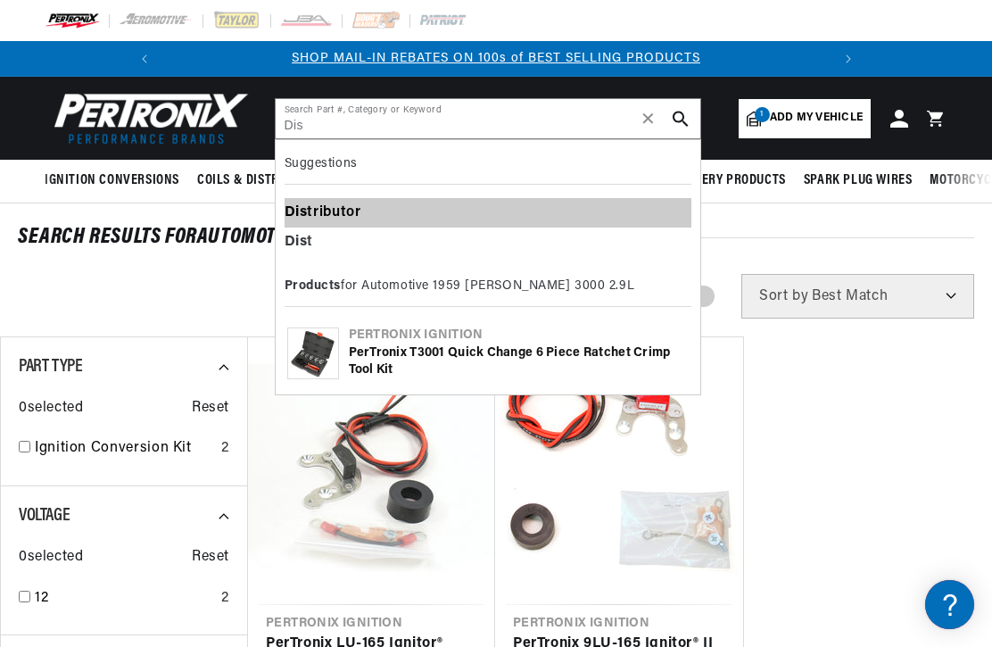
click at [369, 218] on div "Dis tributor" at bounding box center [488, 213] width 407 height 30
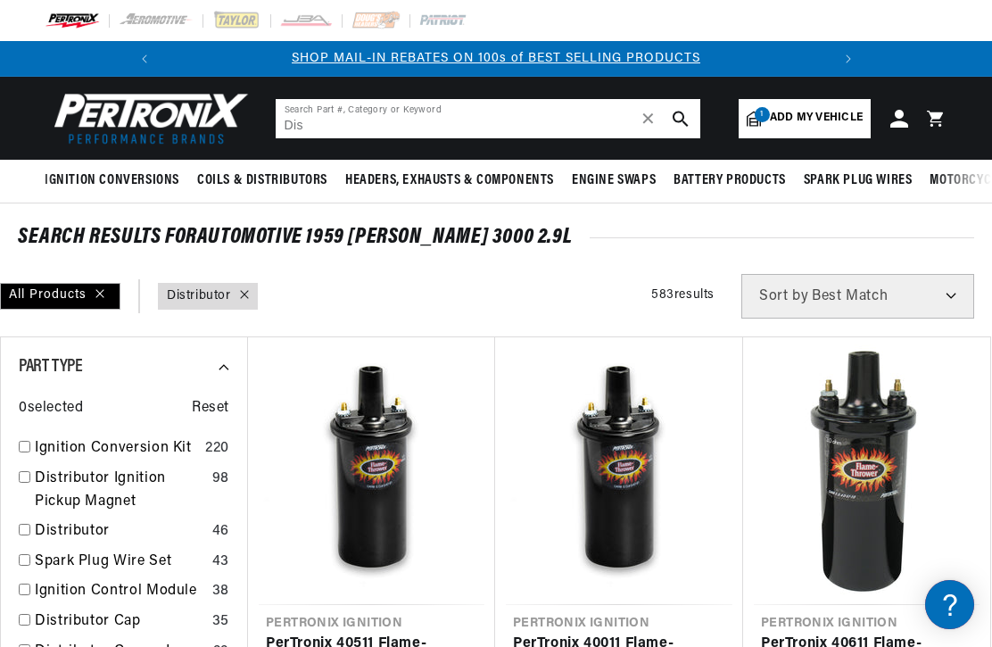
type input "Distributor"
click at [685, 117] on icon "search button" at bounding box center [681, 119] width 16 height 16
click at [118, 296] on div "All Products" at bounding box center [60, 296] width 120 height 27
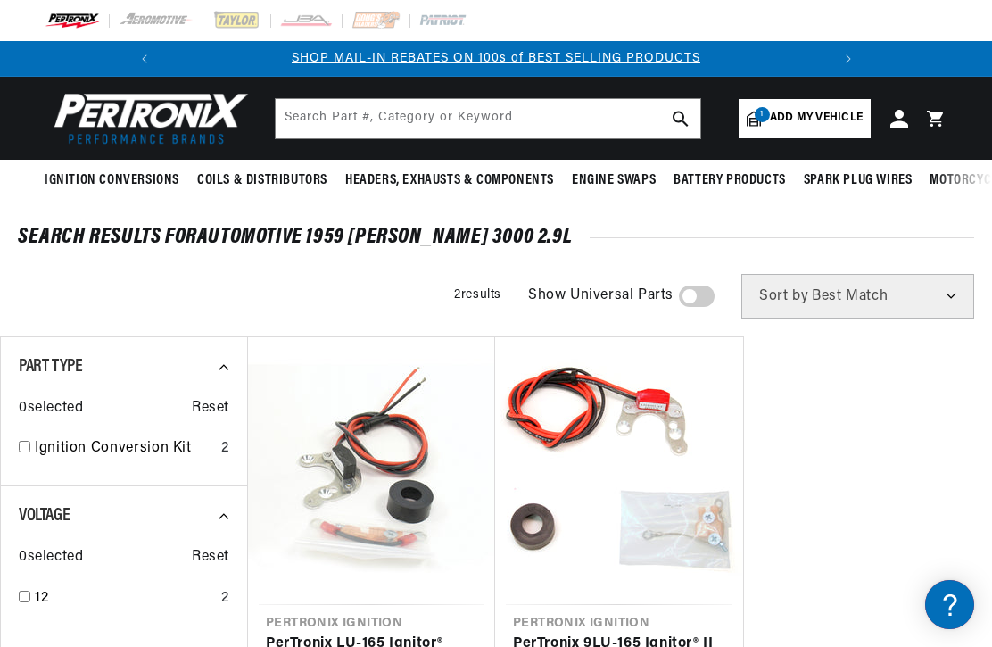
click at [953, 291] on select "Best Match Featured Name, A-Z Name, Z-A Price, Low to High Price, High to Low" at bounding box center [857, 296] width 233 height 45
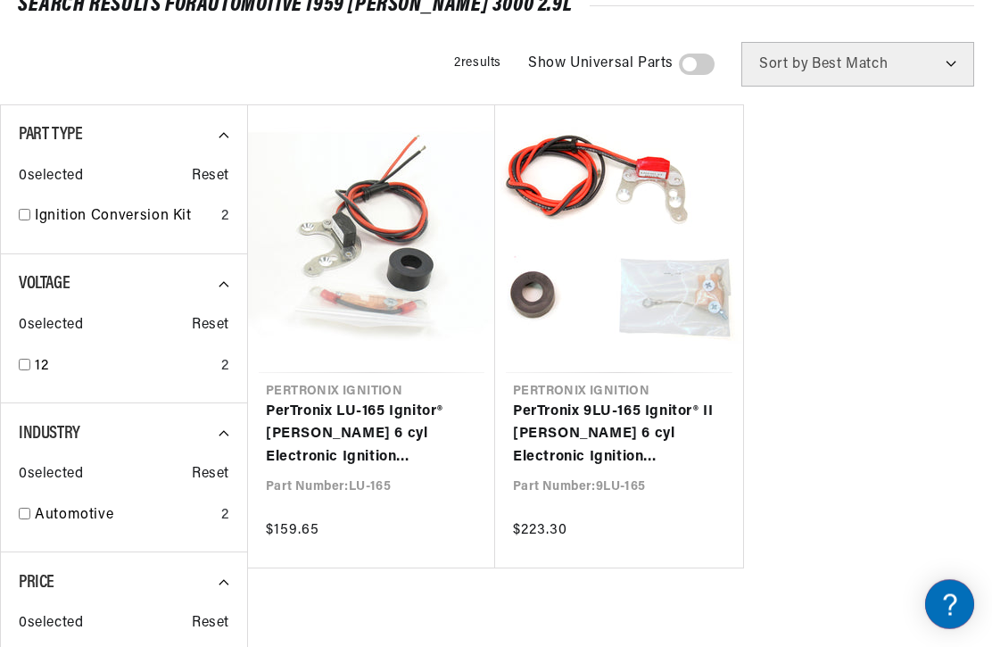
scroll to position [232, 0]
click at [399, 437] on link "PerTronix LU-165 Ignitor® [PERSON_NAME] 6 cyl Electronic Ignition Conversion Kit" at bounding box center [371, 435] width 211 height 69
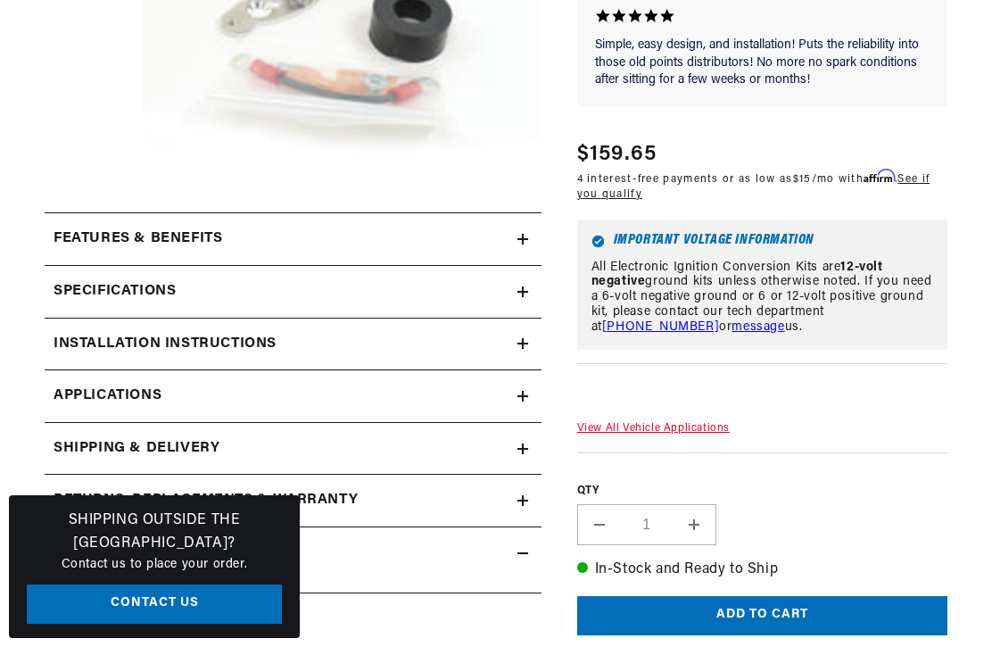
click at [515, 251] on div "Installation instructions" at bounding box center [281, 238] width 473 height 23
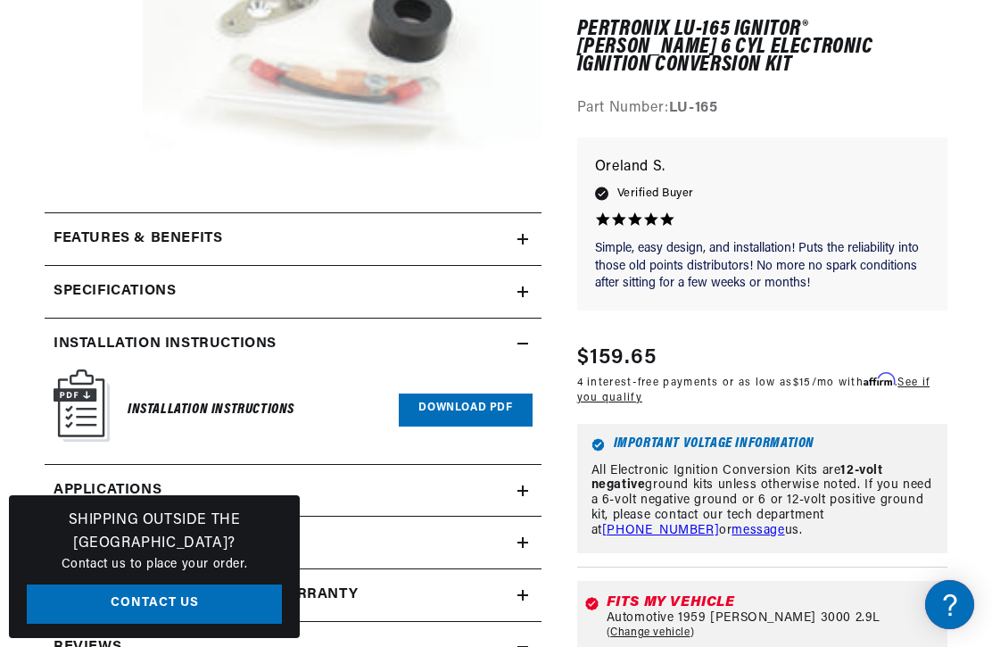
click at [483, 415] on link "Download PDF" at bounding box center [465, 409] width 133 height 33
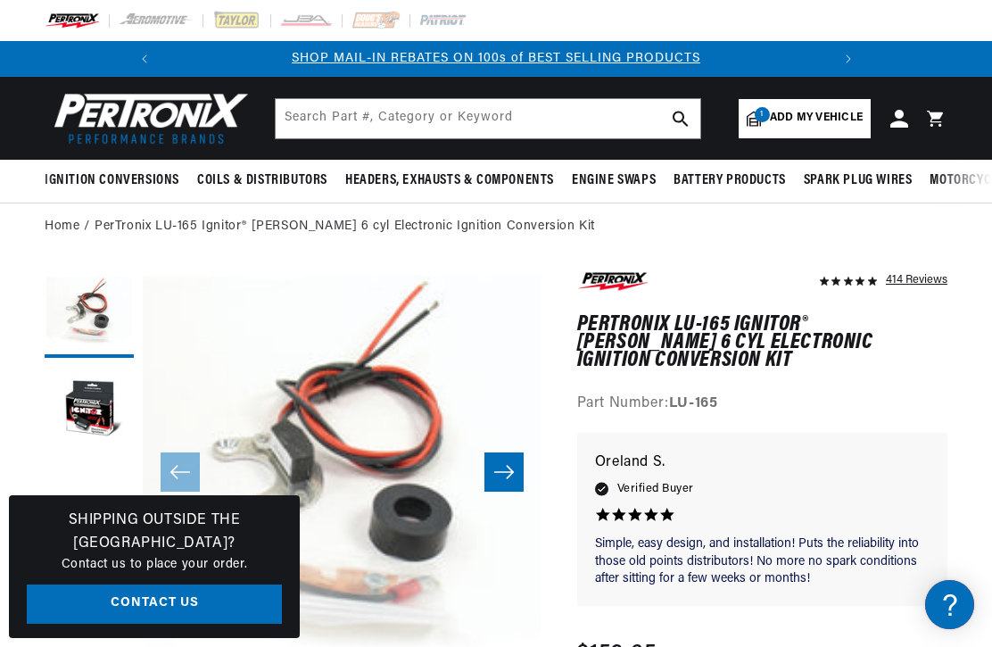
click at [766, 119] on span "1" at bounding box center [762, 114] width 15 height 15
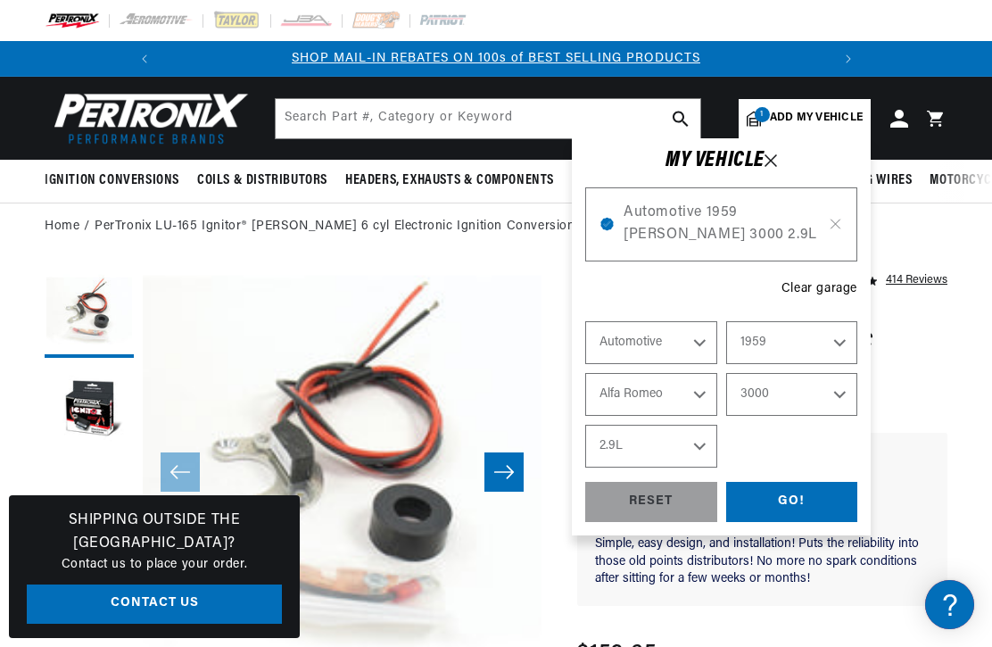
select select "Year"
select select "Make"
select select "Model"
select select "Engine"
click at [832, 226] on icon at bounding box center [835, 224] width 15 height 14
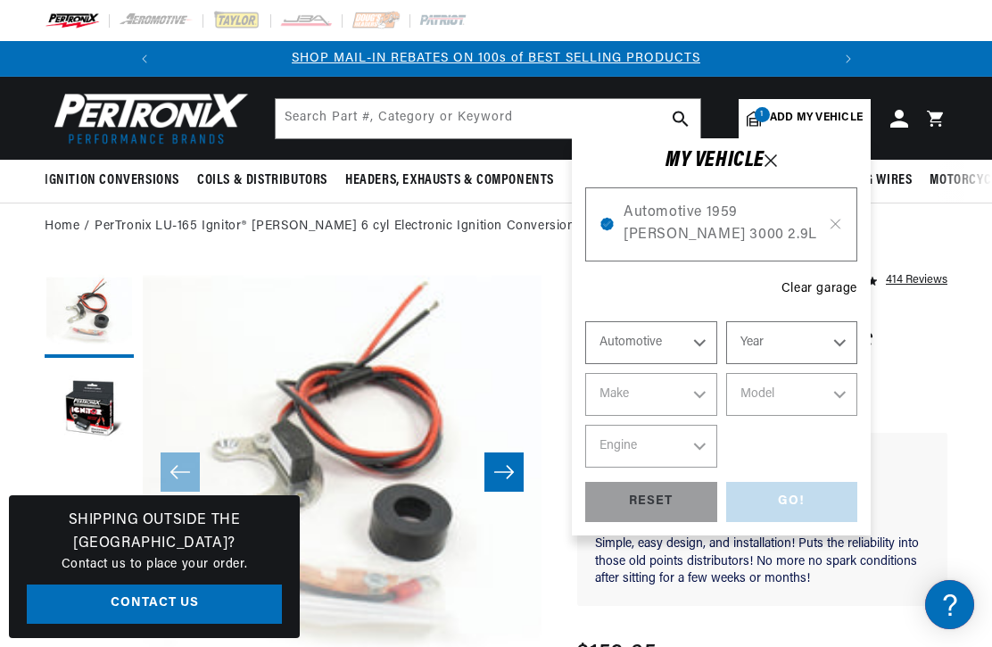
select select "1959"
select select "[PERSON_NAME]"
select select "3000"
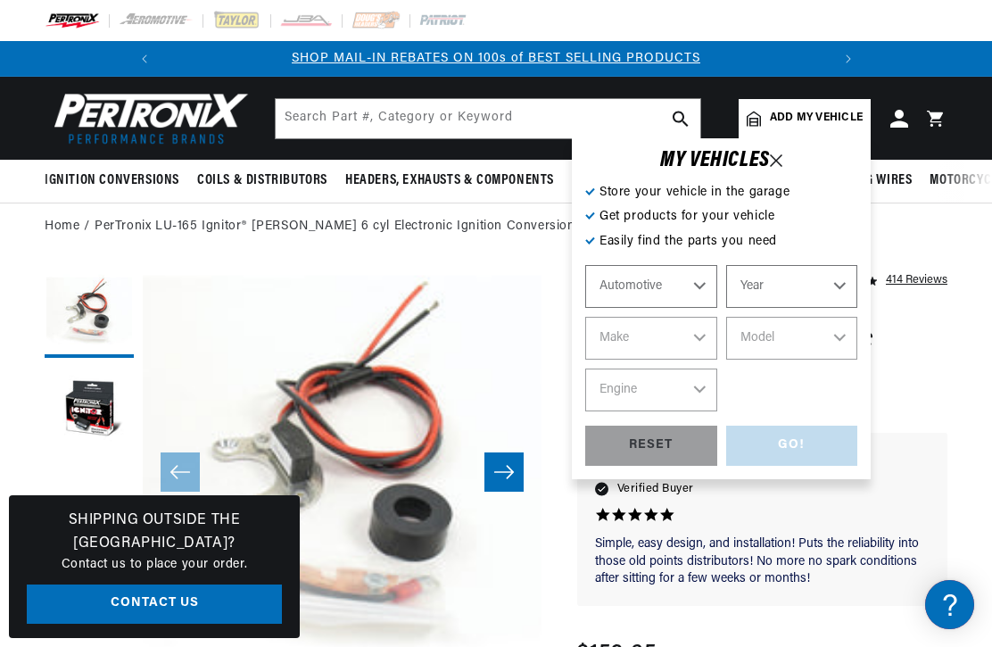
select select "Ride Type"
select select "Year"
select select "Make"
select select "Model"
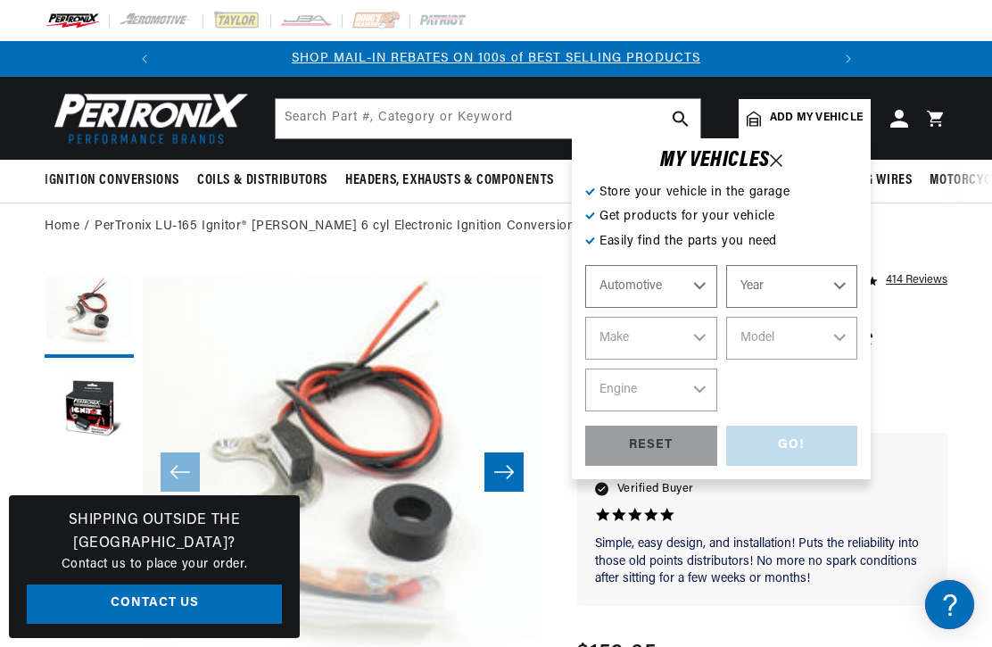
select select "Engine"
click at [705, 287] on select "Ride Type Automotive Agricultural Industrial Marine Motorcycle" at bounding box center [651, 286] width 132 height 43
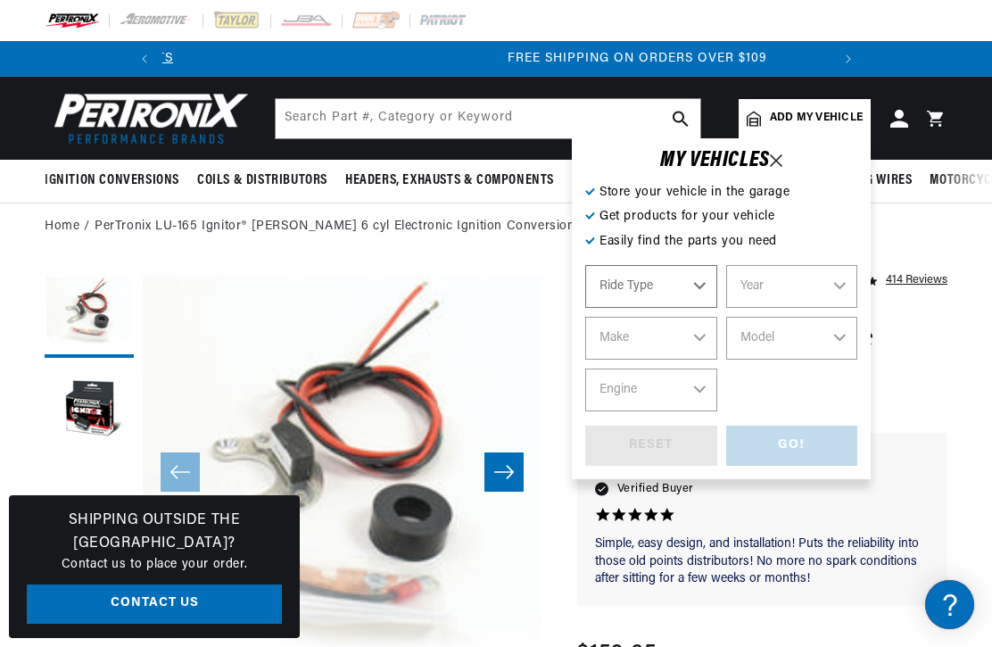
scroll to position [0, 666]
select select "Automotive"
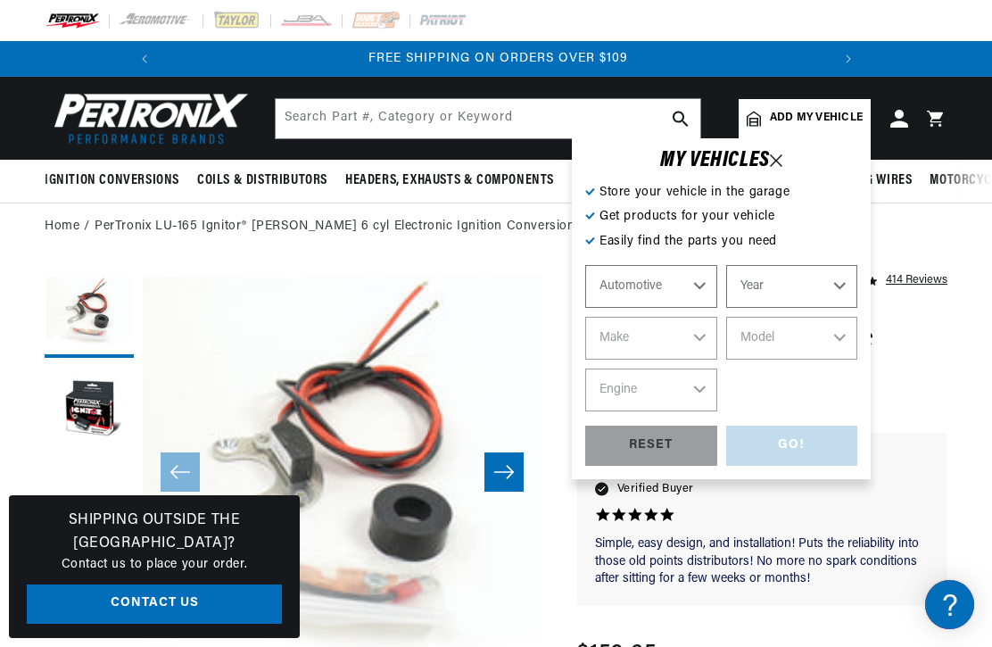
click at [841, 290] on select "Year 2022 2021 2020 2019 2018 2017 2016 2015 2014 2013 2012 2011 2010 2009 2008…" at bounding box center [792, 286] width 132 height 43
select select "1965"
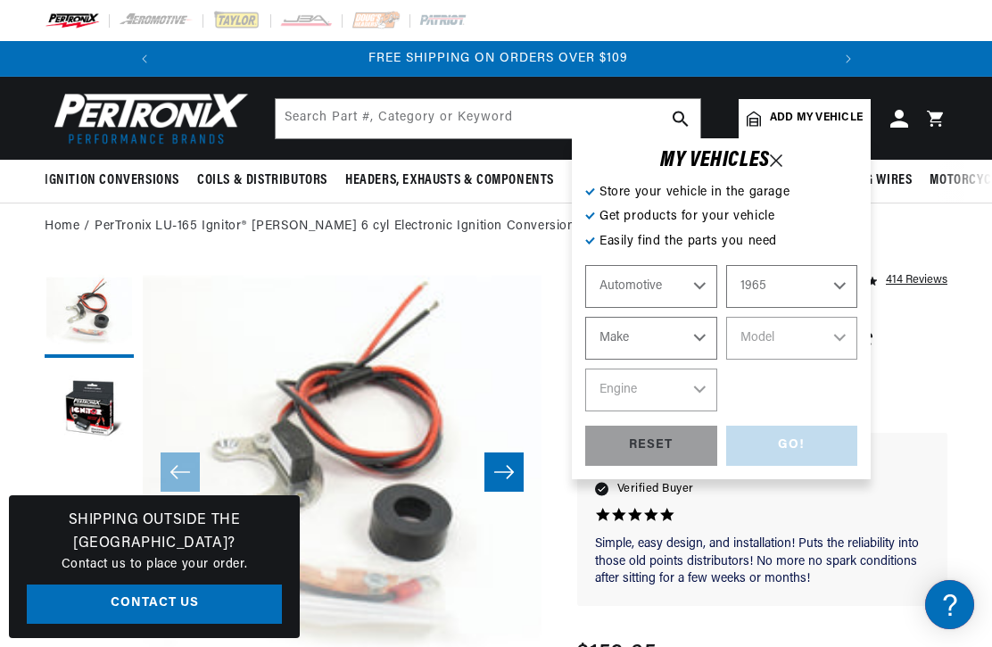
click at [702, 337] on select "Make Alfa Romeo American Motors Aston Martin Austin Austin Healey Avanti Bentle…" at bounding box center [651, 338] width 132 height 43
select select "Austin-Healey"
click at [841, 335] on select "Model 3000 Sprite" at bounding box center [792, 338] width 132 height 43
select select "3000"
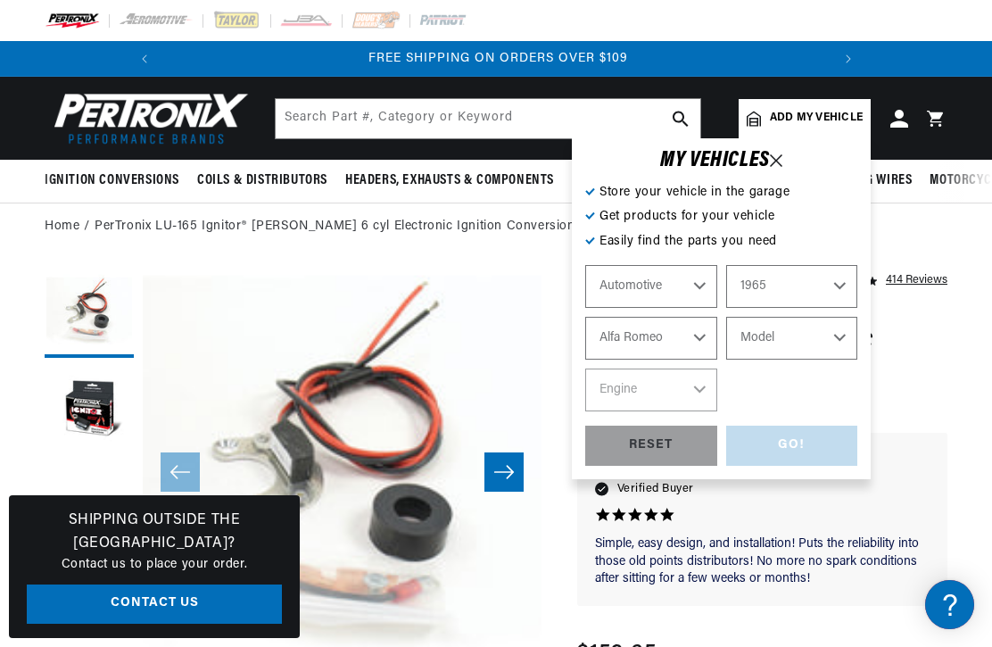
select select "3000"
click at [799, 444] on div "GO! RESET" at bounding box center [721, 445] width 272 height 40
click at [692, 392] on select "Engine 2.9L" at bounding box center [651, 389] width 132 height 43
select select "2.9L"
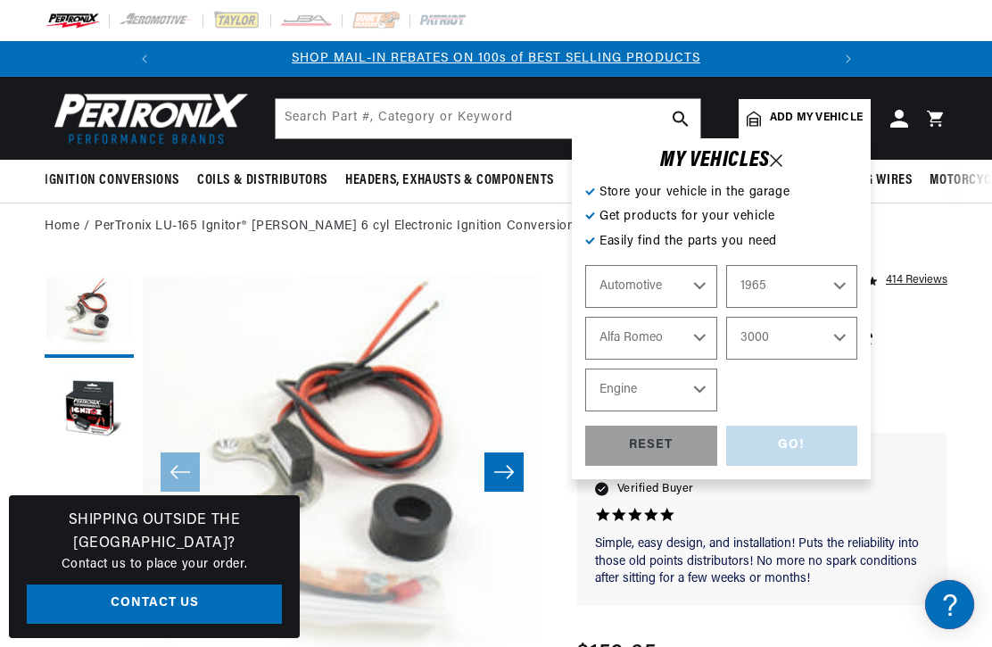
select select "2.9L"
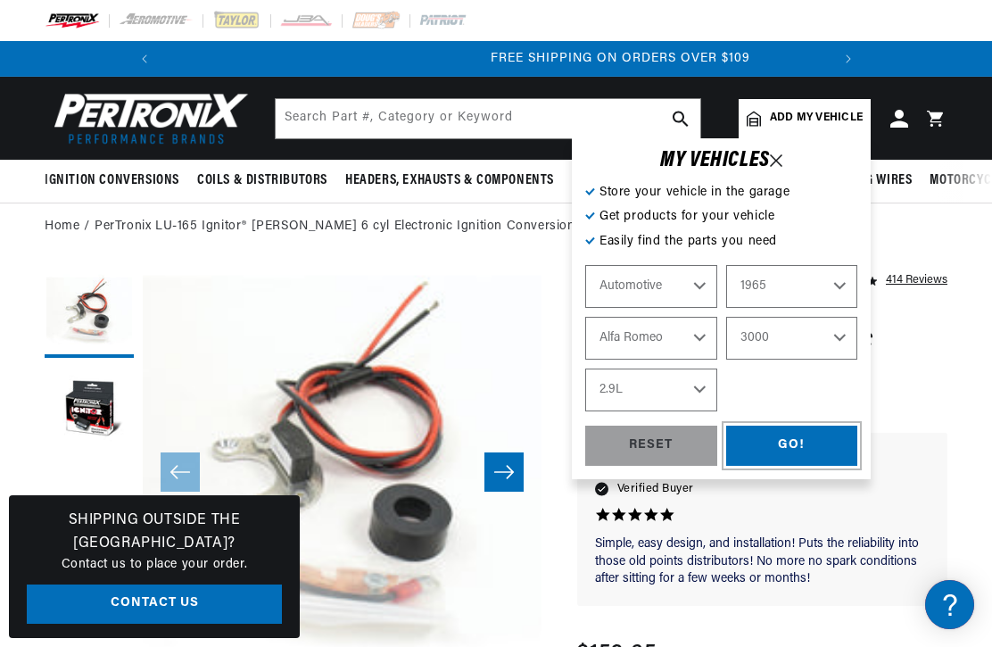
click at [802, 439] on div "GO!" at bounding box center [792, 445] width 132 height 40
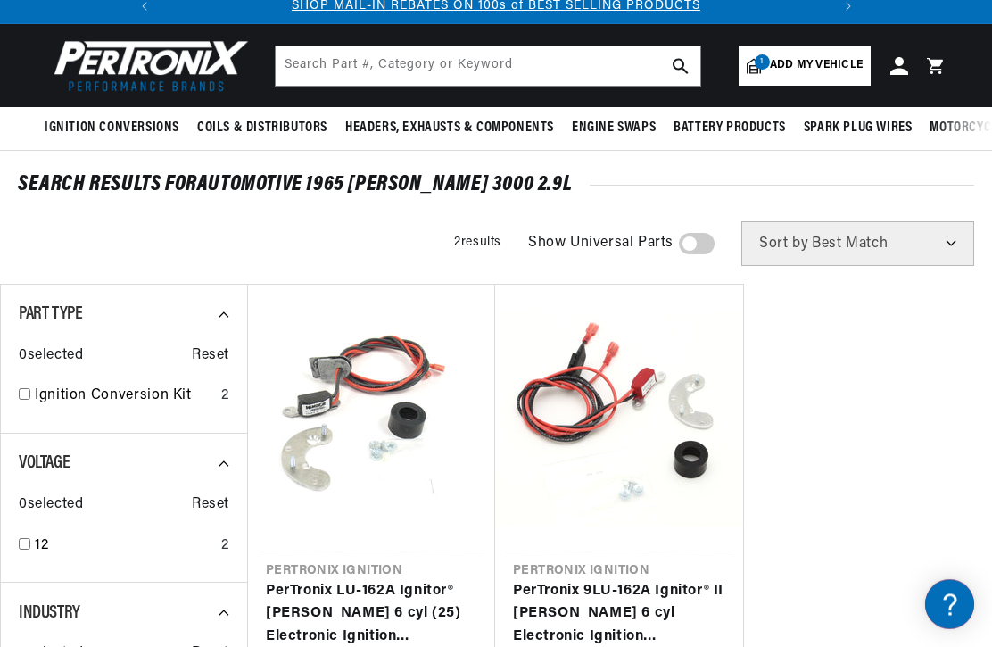
scroll to position [45, 0]
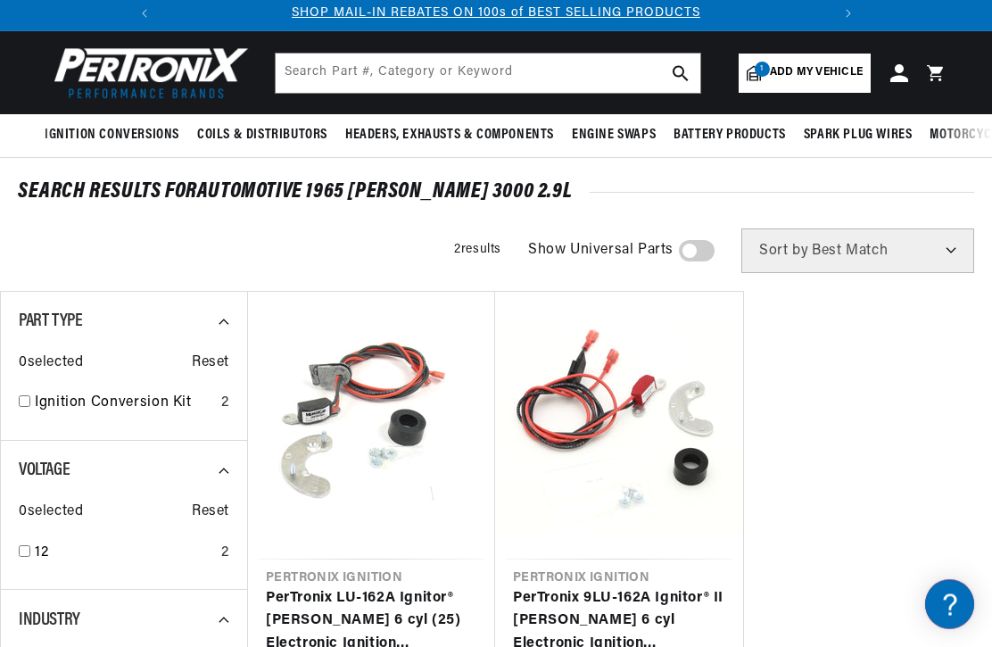
click at [712, 249] on span at bounding box center [697, 251] width 36 height 21
click at [694, 255] on input "checkbox" at bounding box center [688, 255] width 12 height 0
checkbox input "true"
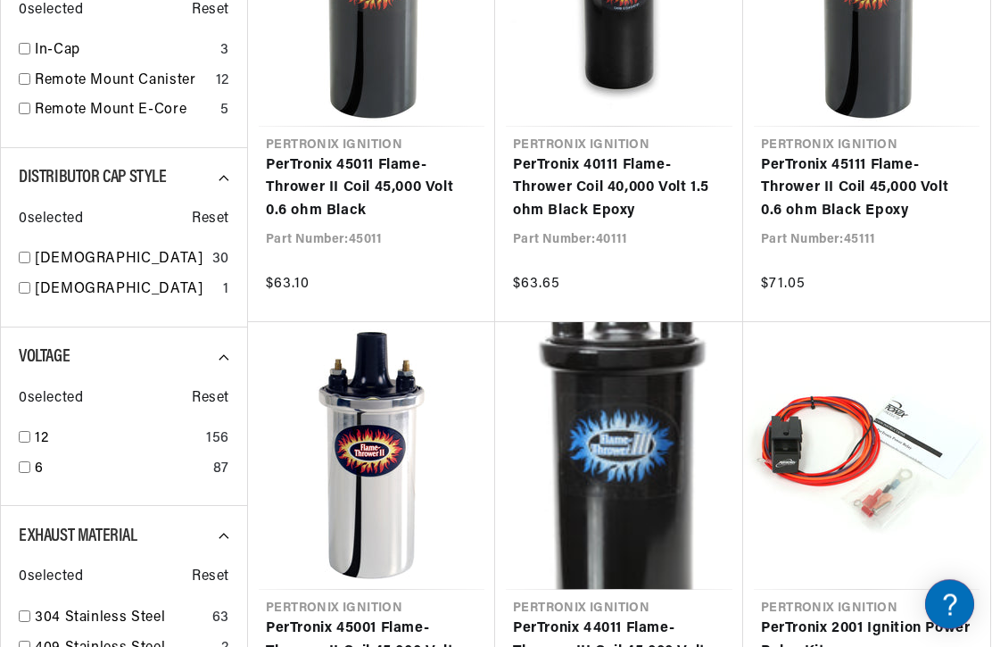
scroll to position [1007, 0]
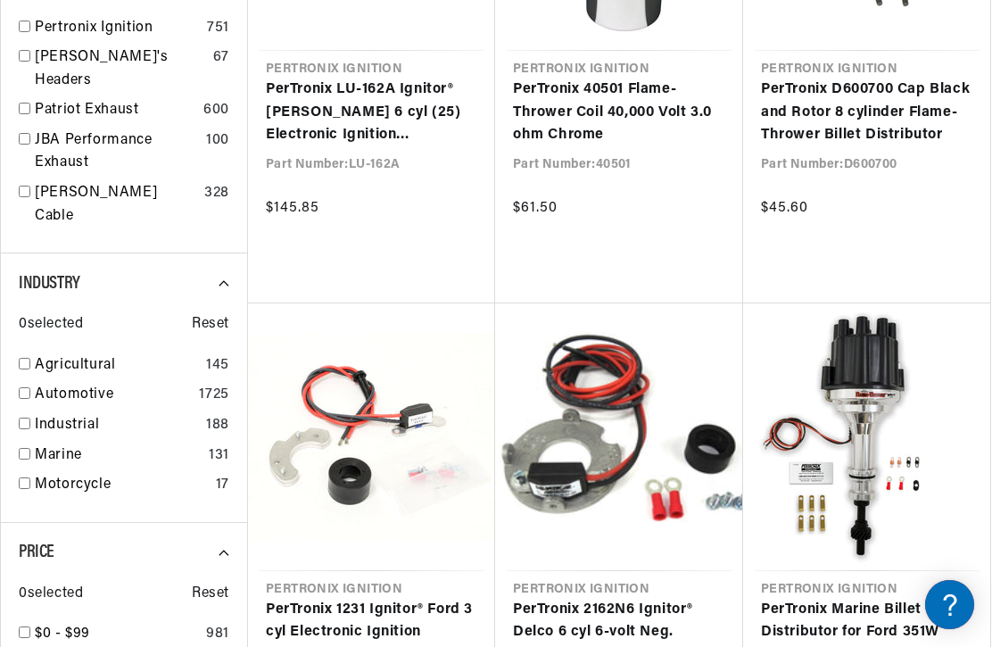
scroll to position [0, 666]
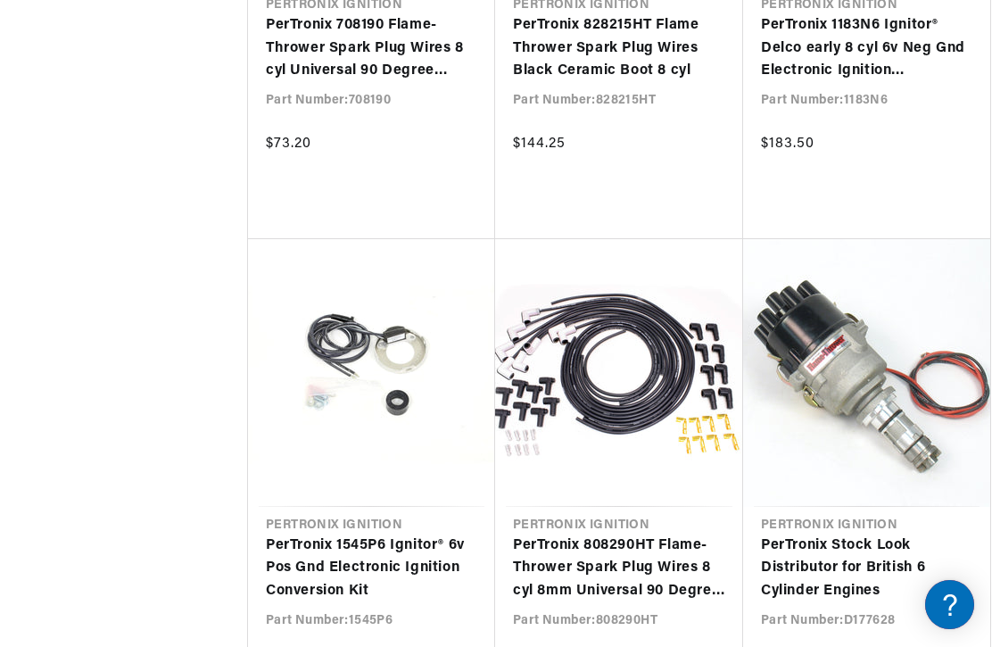
click at [869, 534] on link "PerTronix Stock Look Distributor for British 6 Cylinder Engines" at bounding box center [866, 568] width 211 height 69
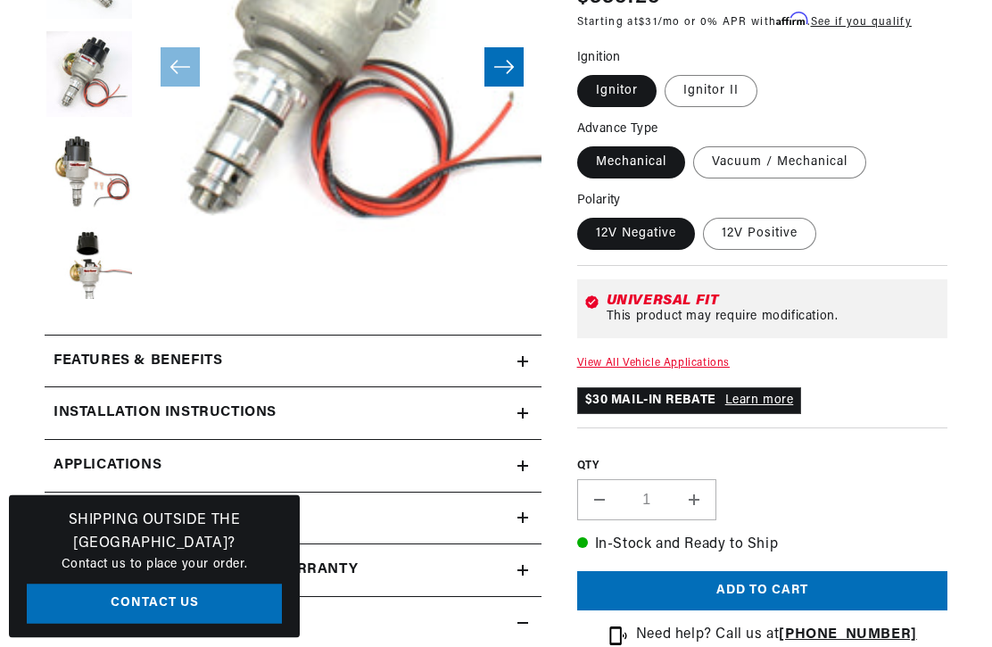
scroll to position [463, 0]
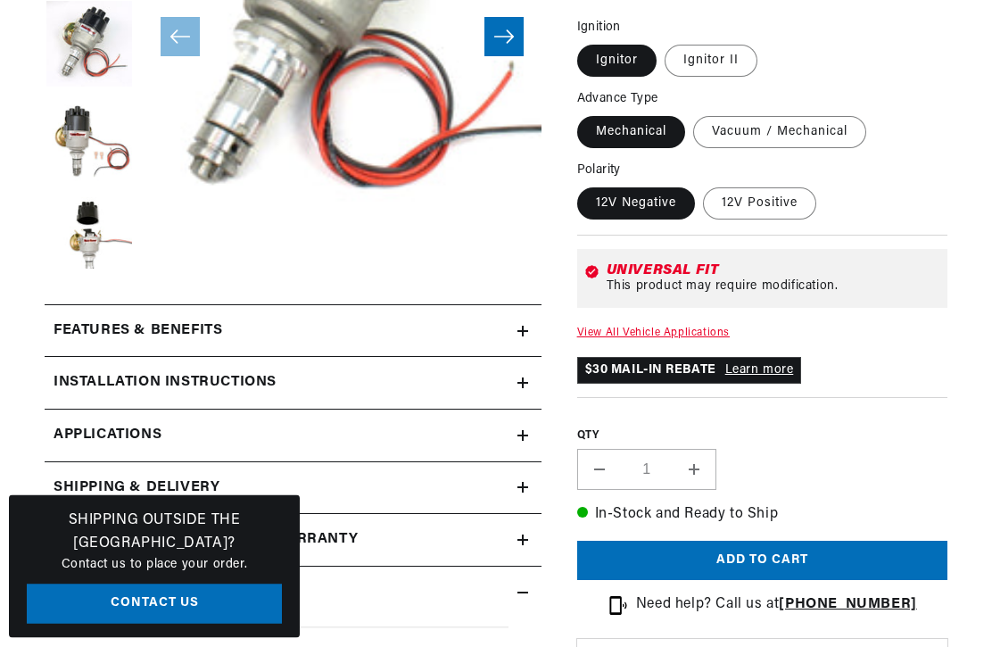
click at [520, 432] on icon at bounding box center [522, 436] width 11 height 11
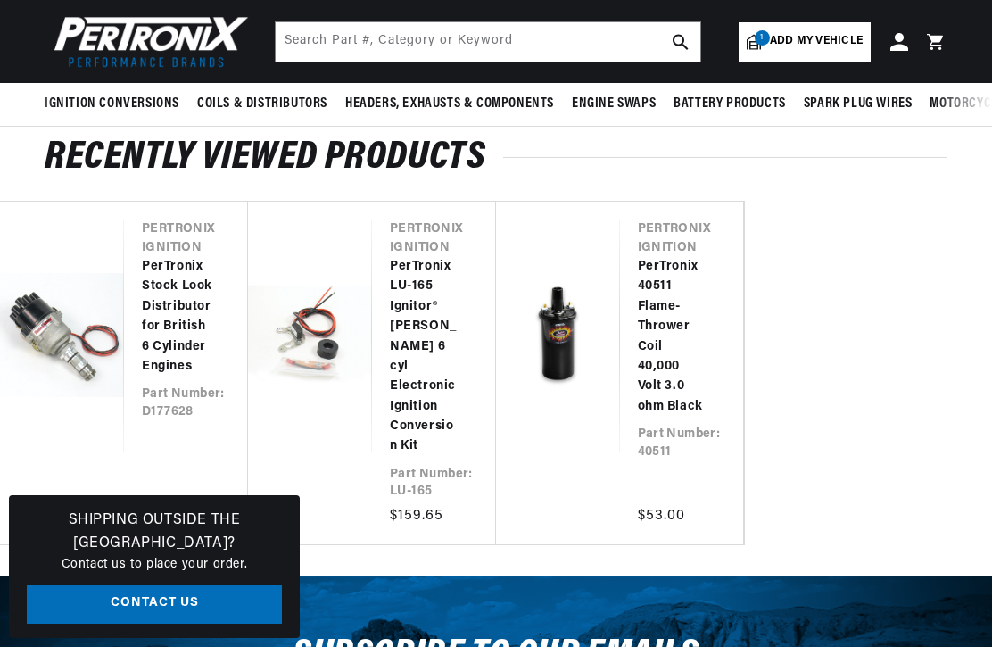
scroll to position [2165, 0]
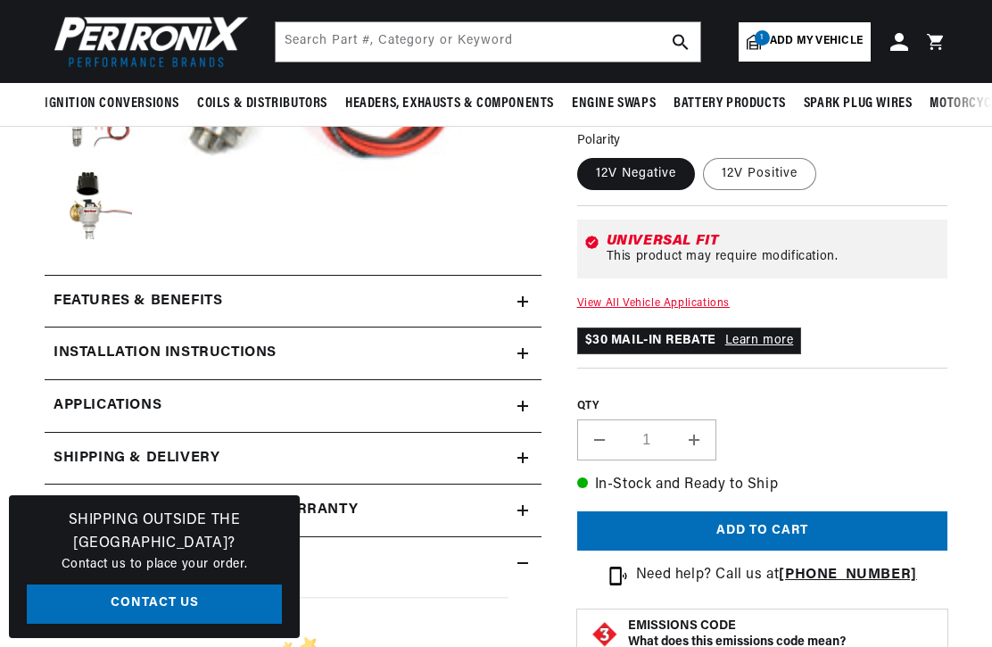
scroll to position [492, 0]
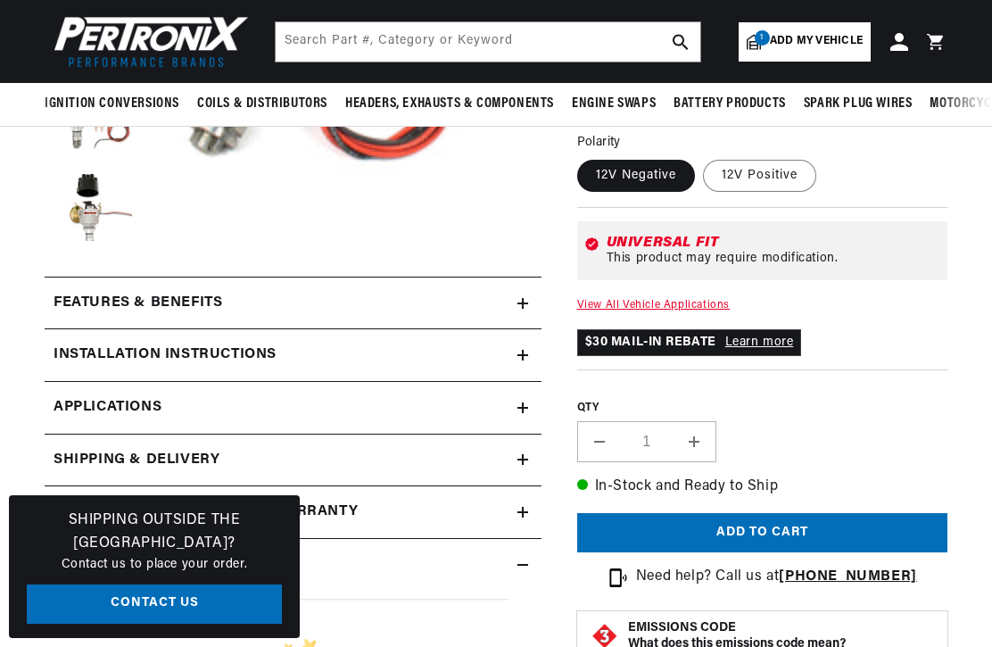
click at [502, 301] on div "Features & Benefits" at bounding box center [281, 303] width 473 height 23
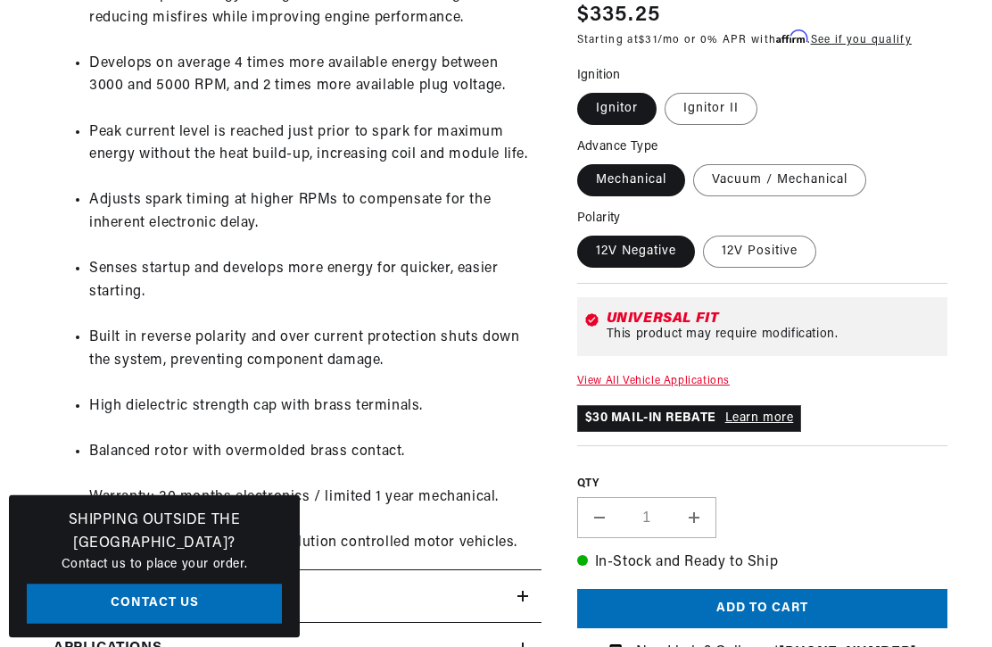
scroll to position [0, 0]
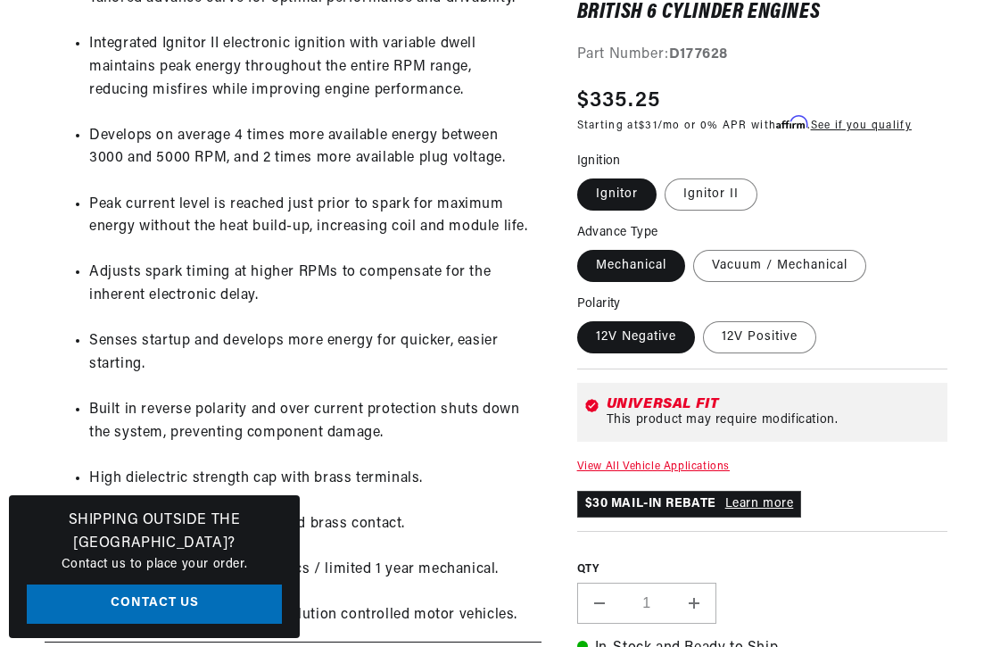
click at [773, 330] on label "12V Positive" at bounding box center [759, 337] width 113 height 32
click at [705, 318] on input "12V Positive" at bounding box center [704, 318] width 1 height 1
radio input "true"
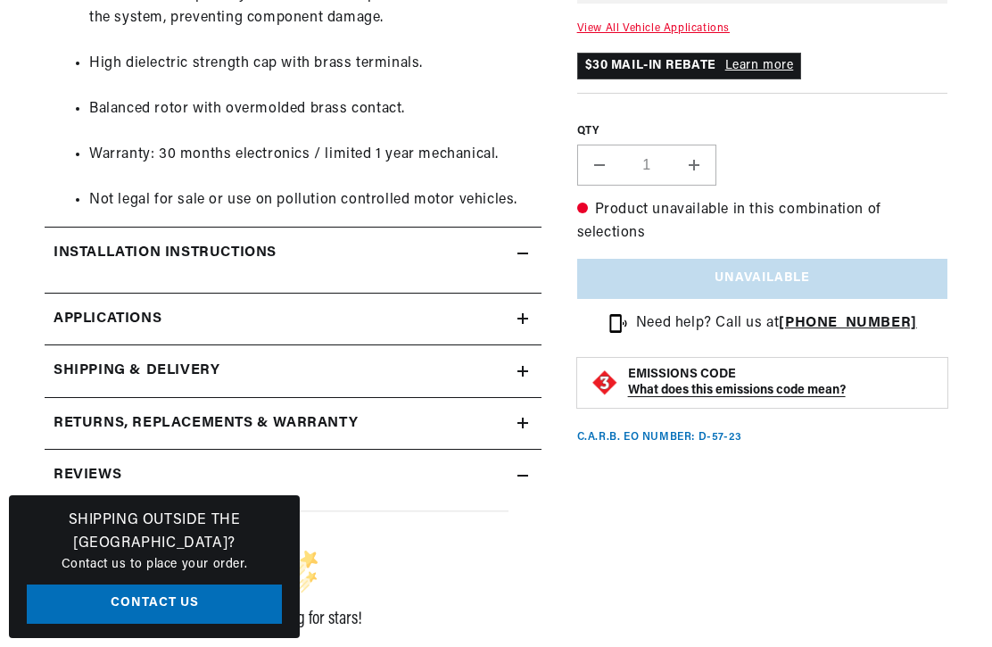
scroll to position [0, 149]
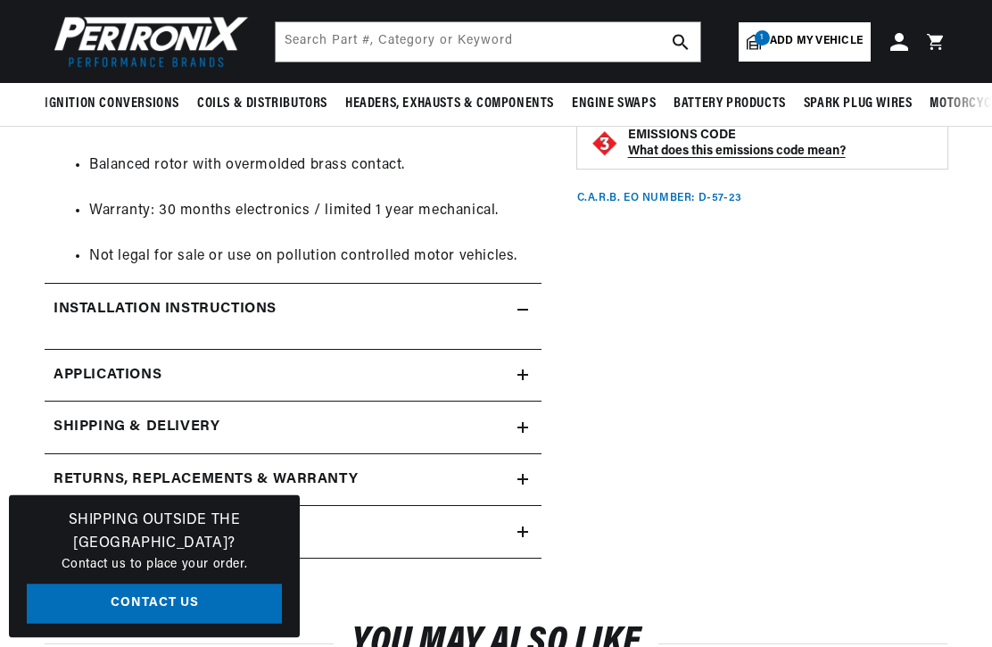
scroll to position [1568, 0]
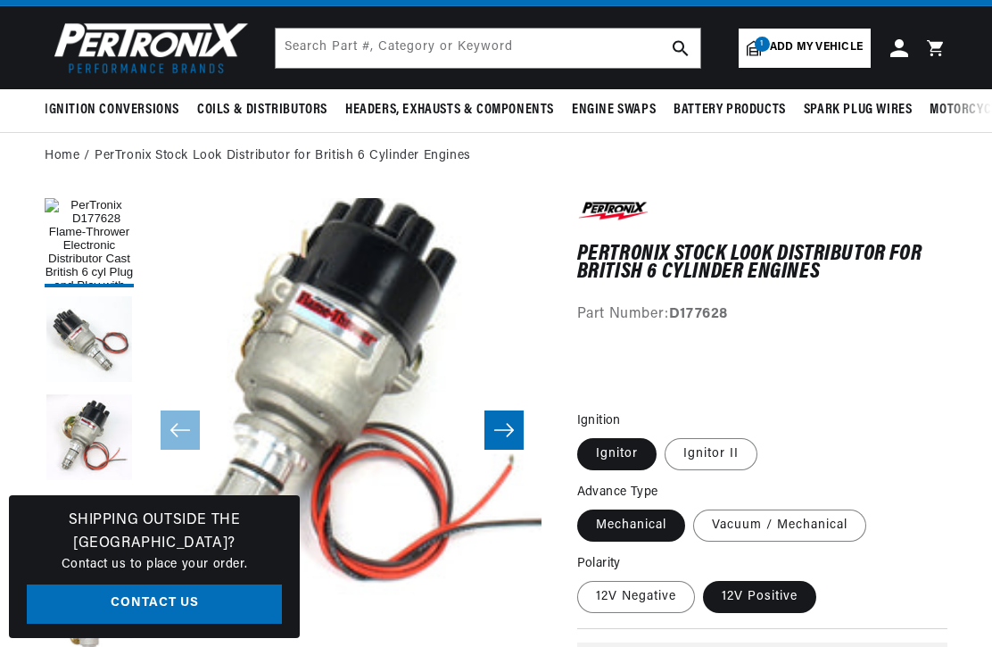
scroll to position [70, 0]
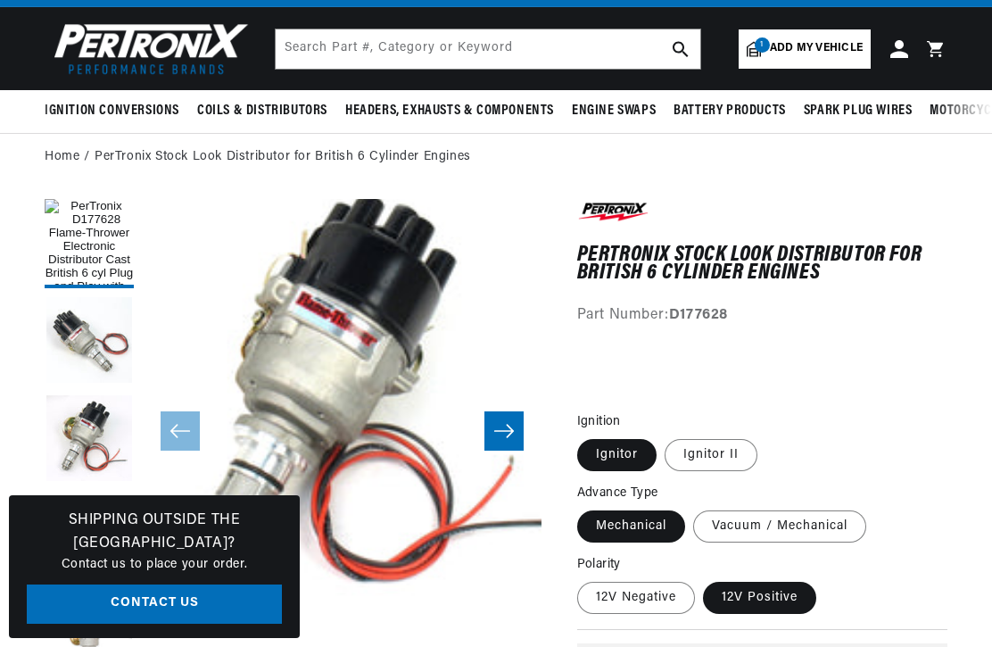
click at [512, 424] on icon "Slide right" at bounding box center [503, 431] width 21 height 18
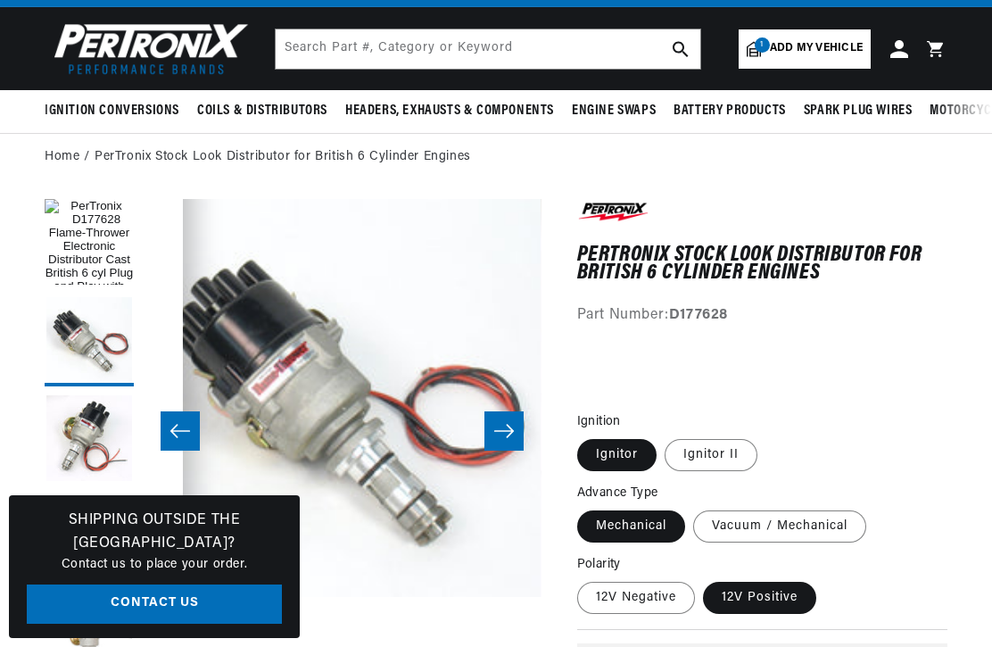
scroll to position [0, 666]
click at [503, 433] on icon "Slide right" at bounding box center [503, 431] width 21 height 18
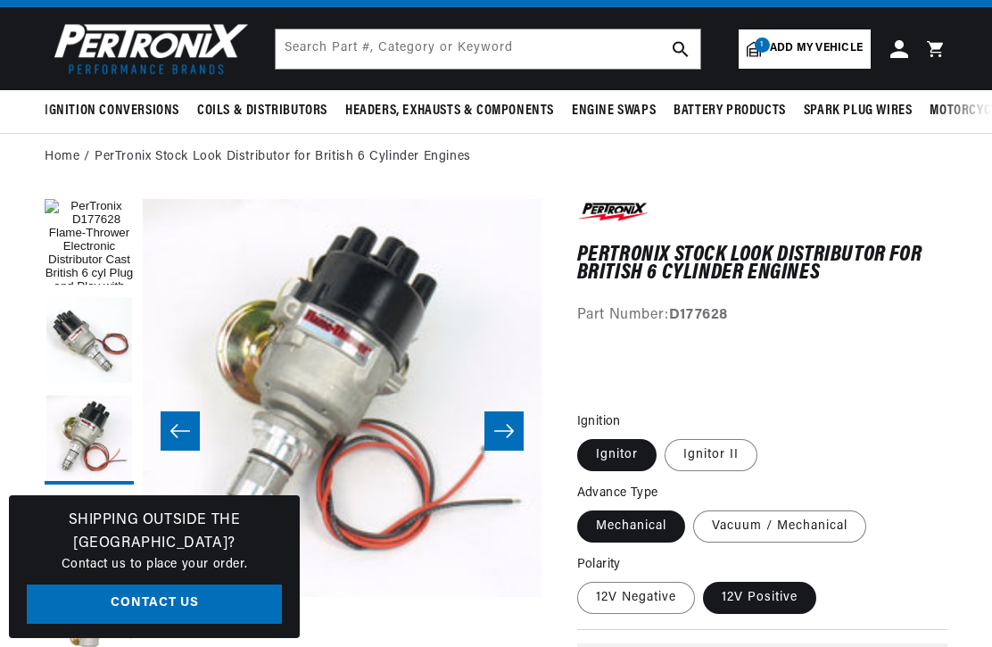
click at [510, 422] on icon "Slide right" at bounding box center [503, 431] width 21 height 18
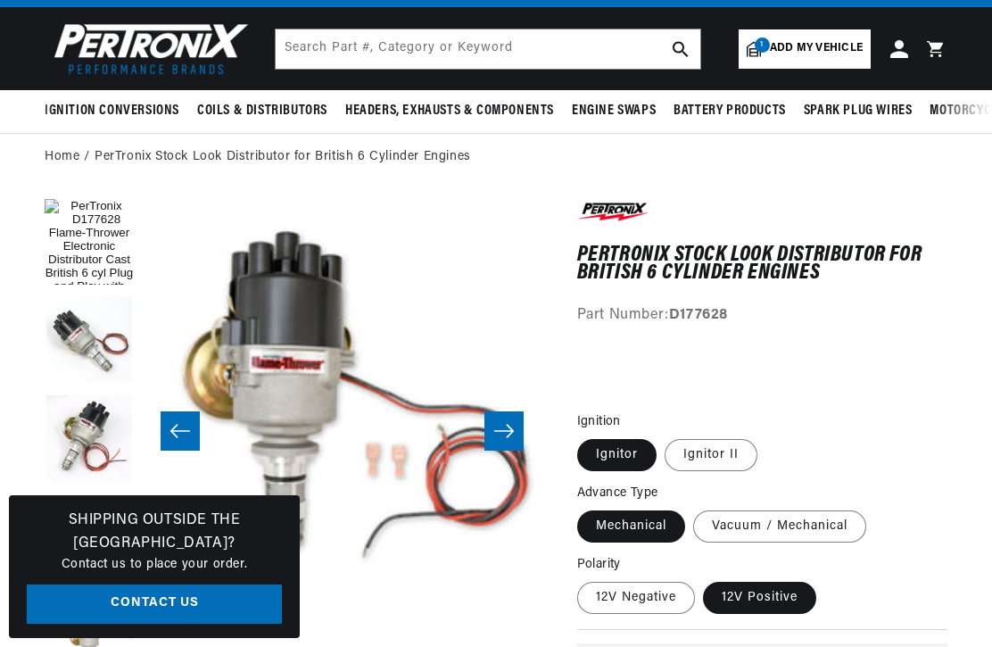
click at [505, 434] on icon "Slide right" at bounding box center [503, 431] width 21 height 18
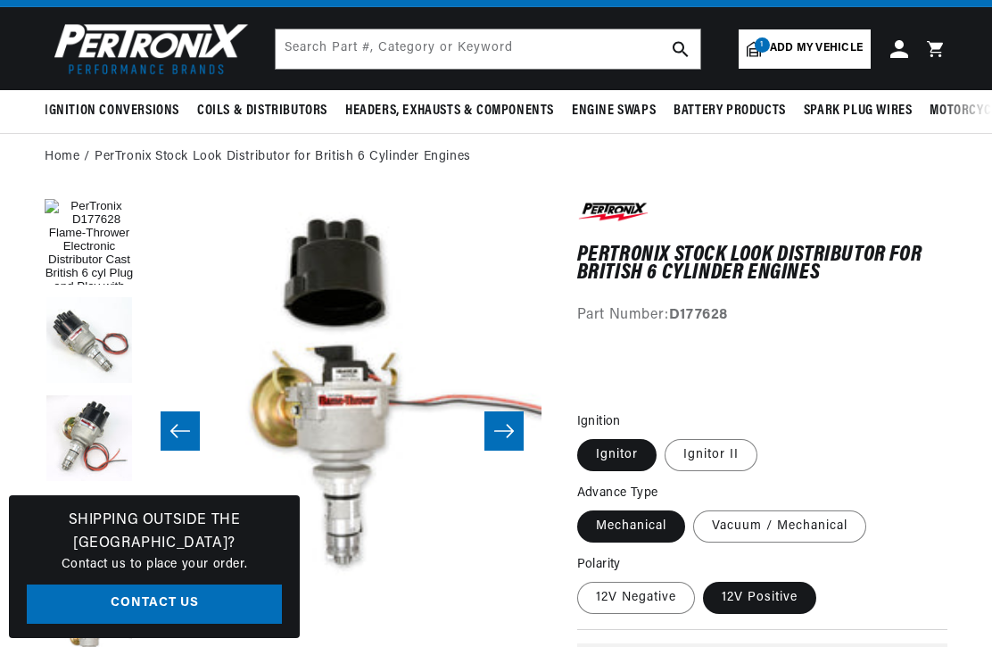
click at [509, 426] on icon "Slide right" at bounding box center [503, 430] width 20 height 13
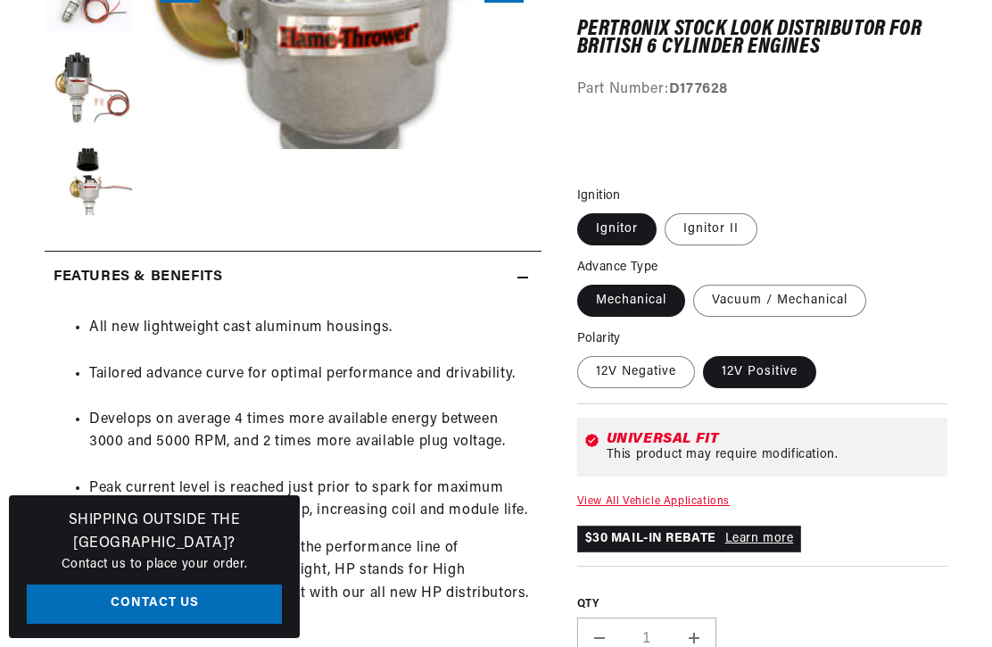
scroll to position [521, 0]
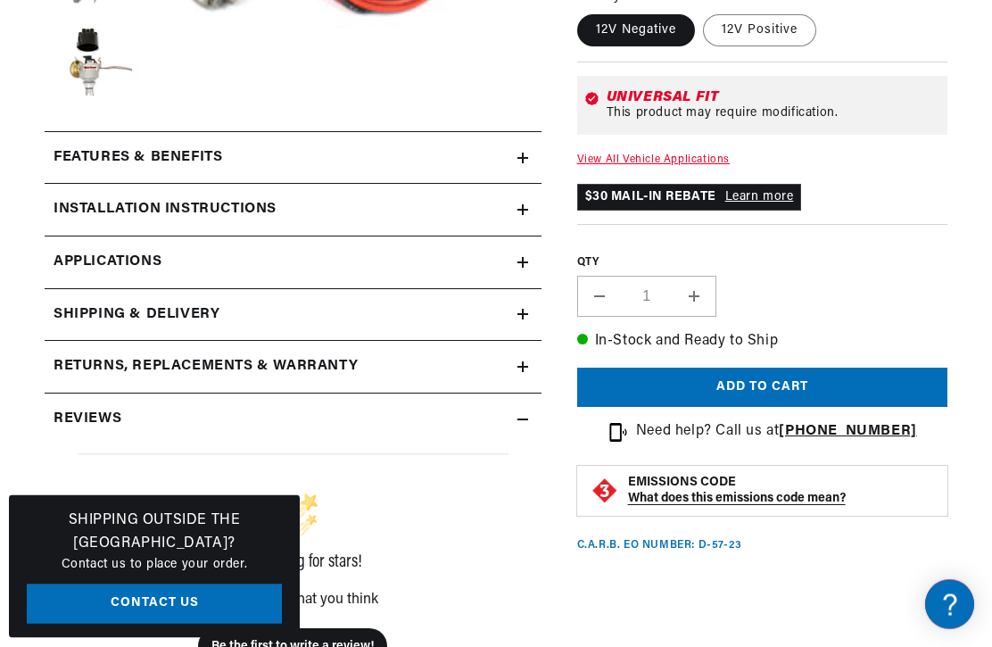
scroll to position [644, 0]
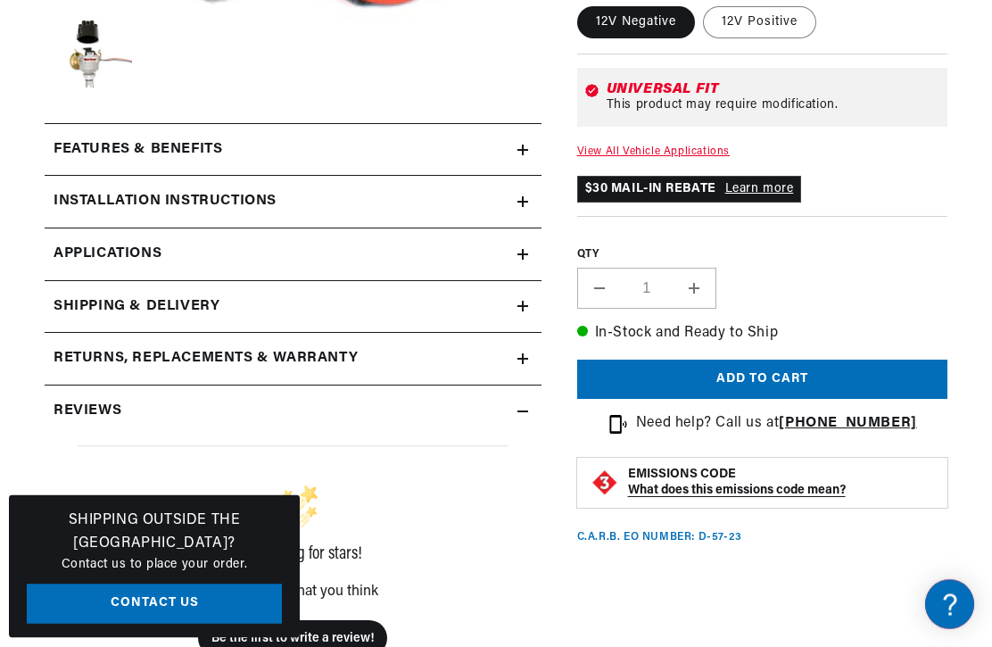
click at [518, 156] on icon at bounding box center [522, 150] width 11 height 11
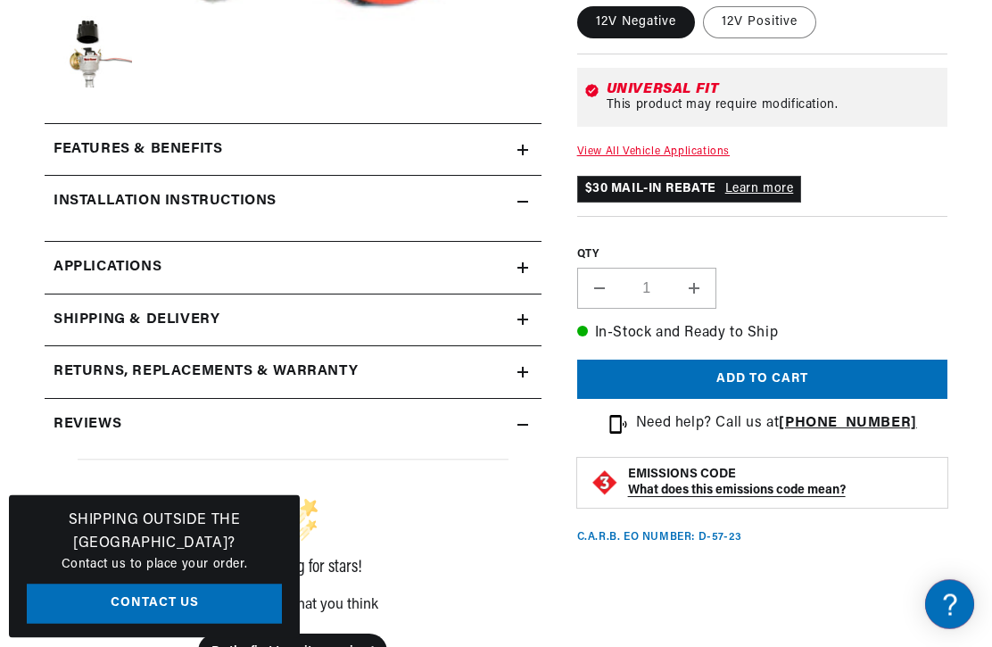
scroll to position [645, 0]
click at [455, 176] on summary "Installation instructions" at bounding box center [293, 150] width 497 height 52
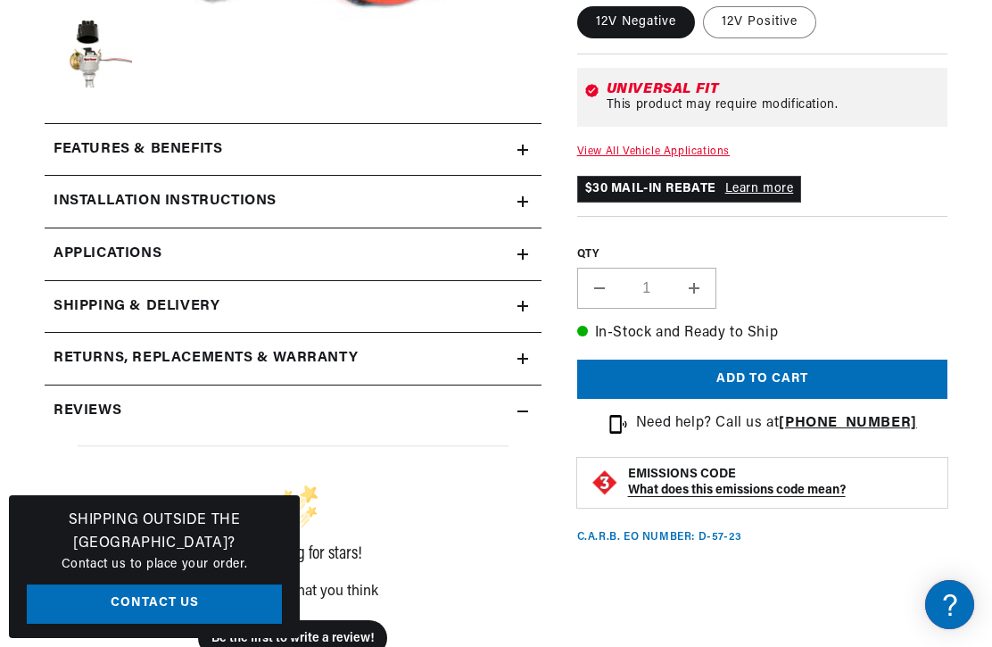
scroll to position [0, 0]
click at [504, 254] on link "Applications" at bounding box center [293, 254] width 497 height 53
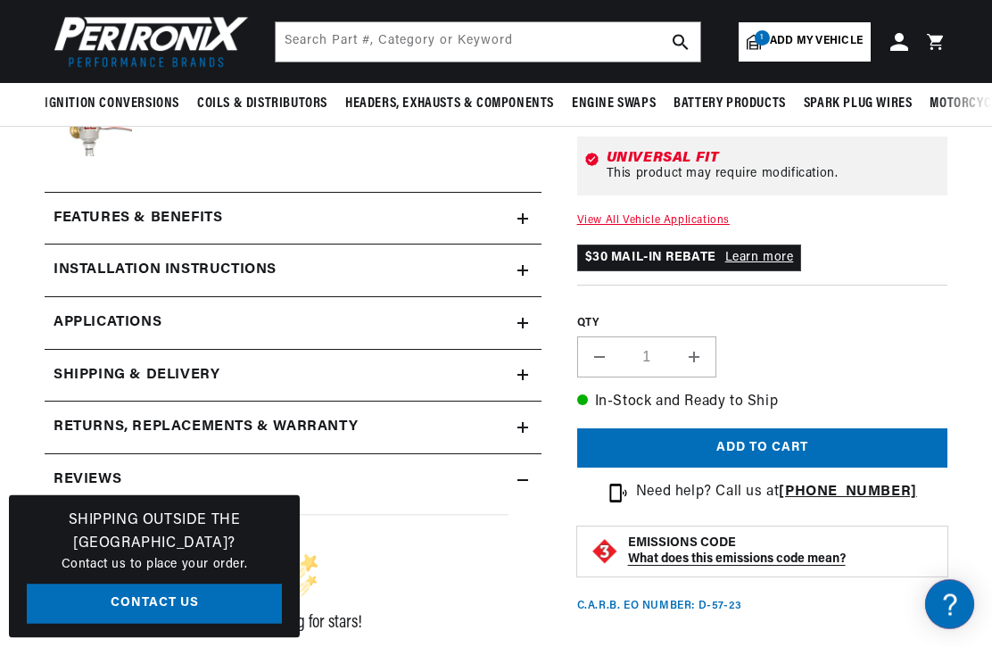
scroll to position [0, 439]
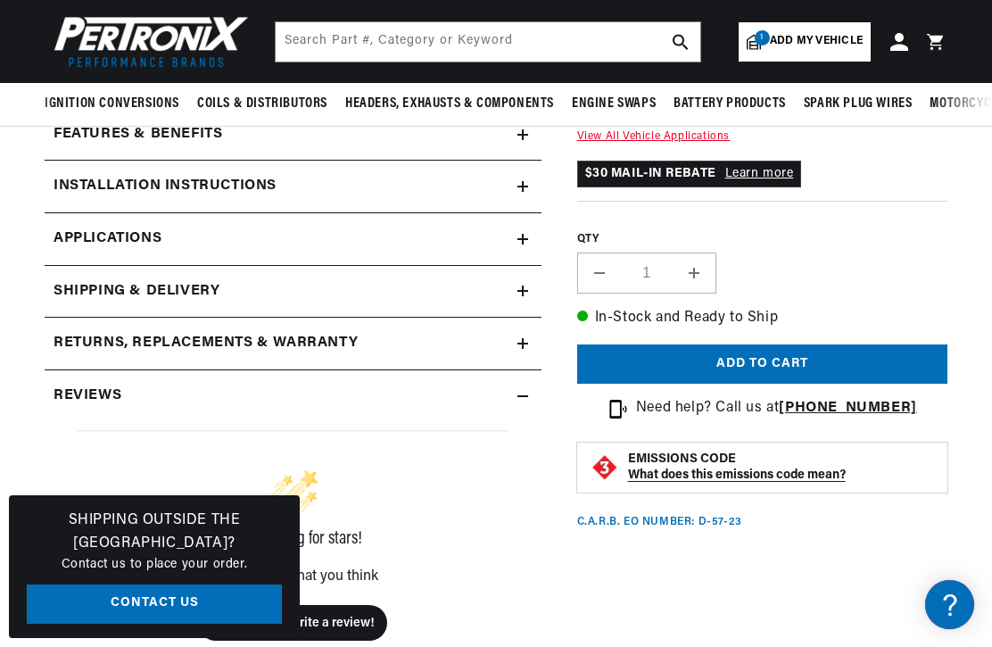
scroll to position [659, 0]
